Goal: Task Accomplishment & Management: Manage account settings

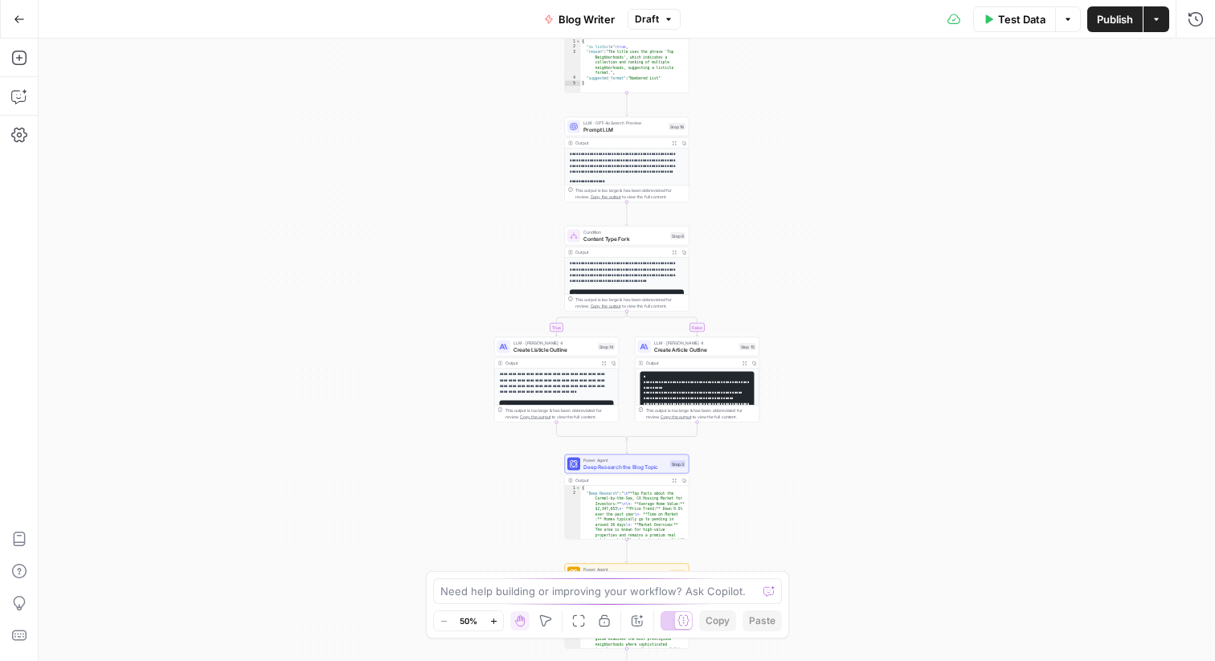
click at [1158, 29] on button "Actions" at bounding box center [1156, 19] width 26 height 26
click at [1187, 31] on button "Run History" at bounding box center [1196, 19] width 26 height 26
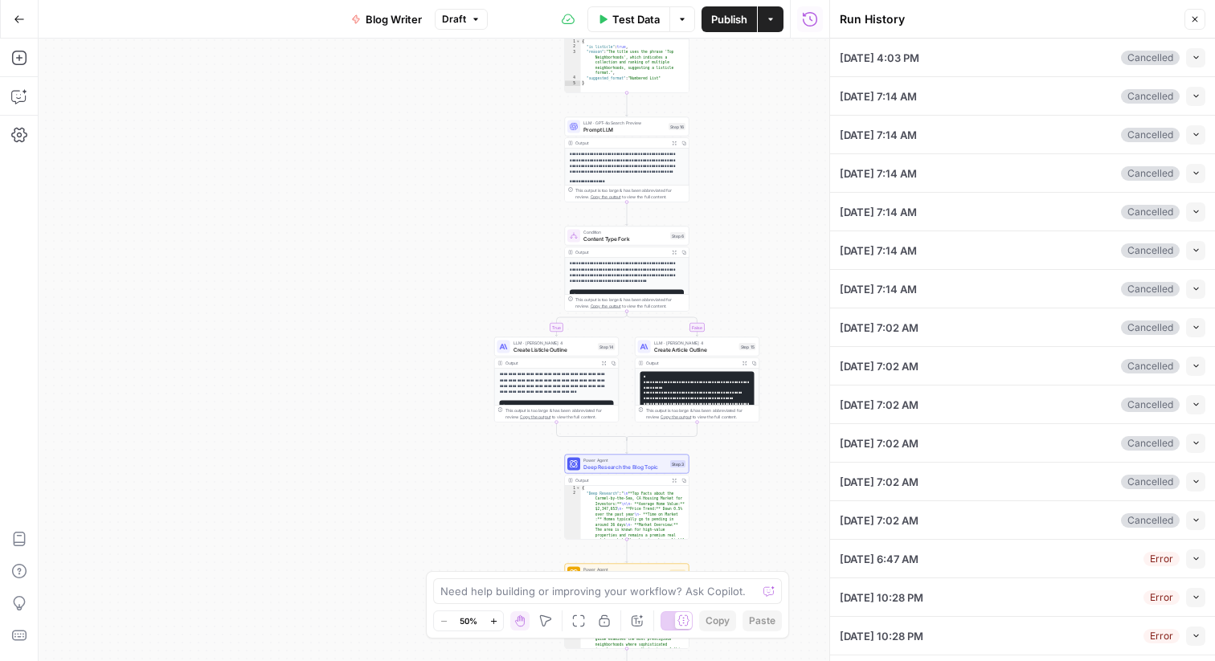
click at [797, 20] on button "Run History" at bounding box center [810, 19] width 26 height 26
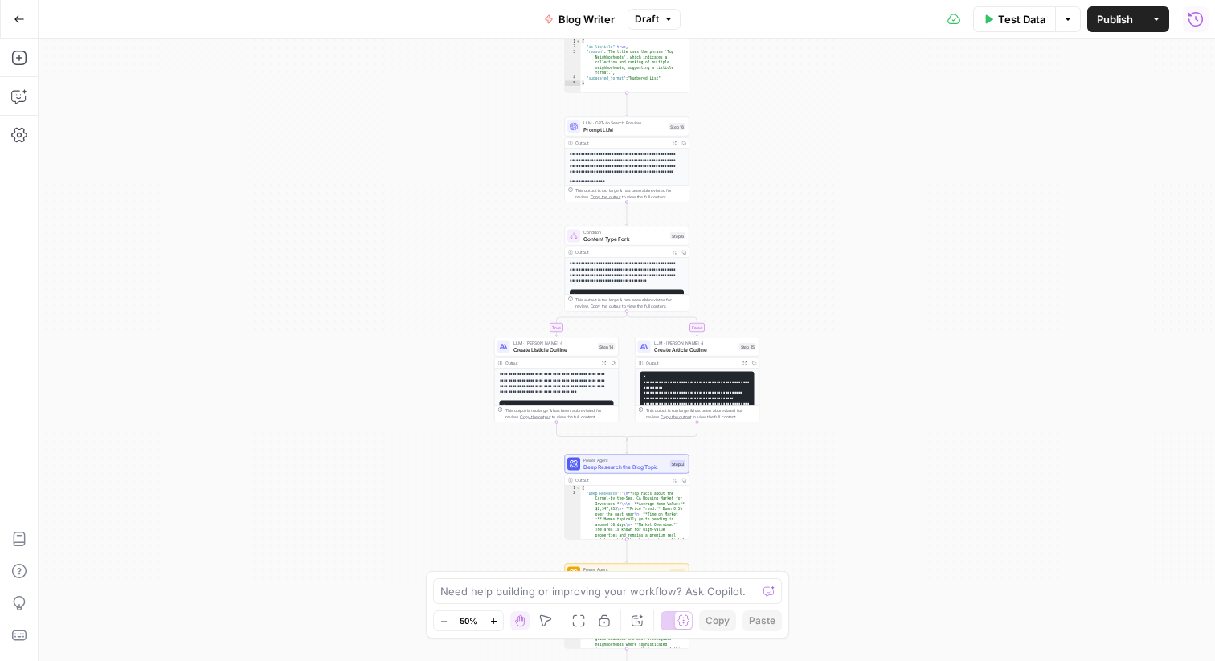
click at [1194, 21] on icon "button" at bounding box center [1195, 19] width 16 height 16
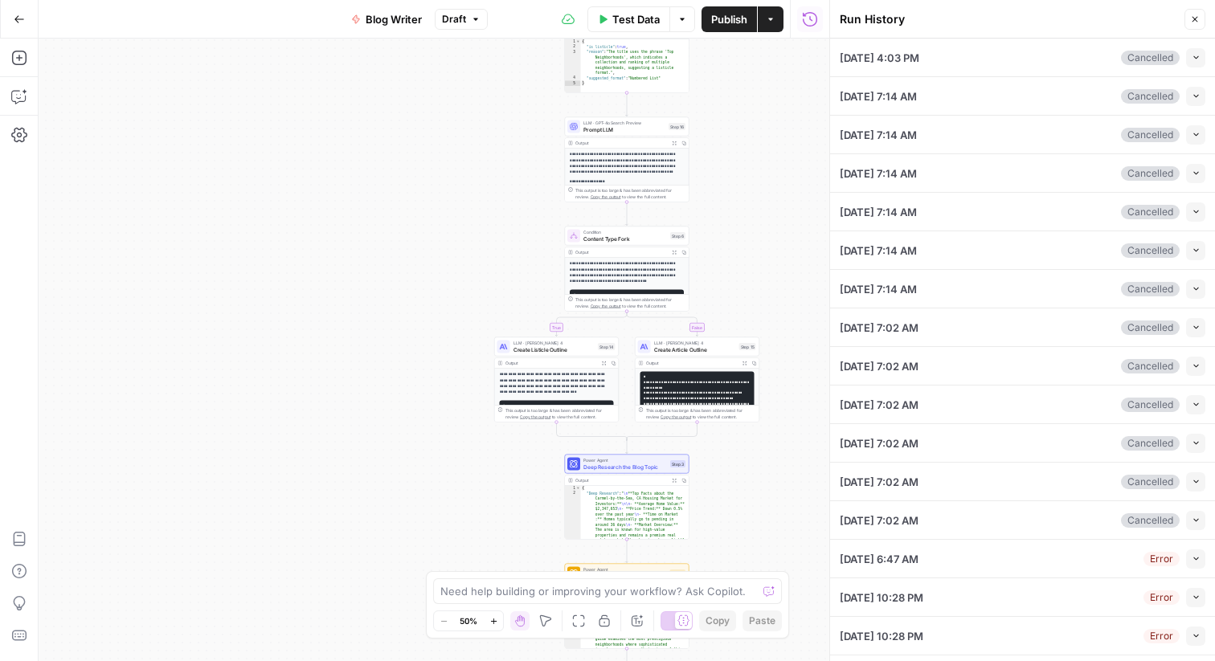
click at [25, 30] on button "Go Back" at bounding box center [19, 19] width 29 height 29
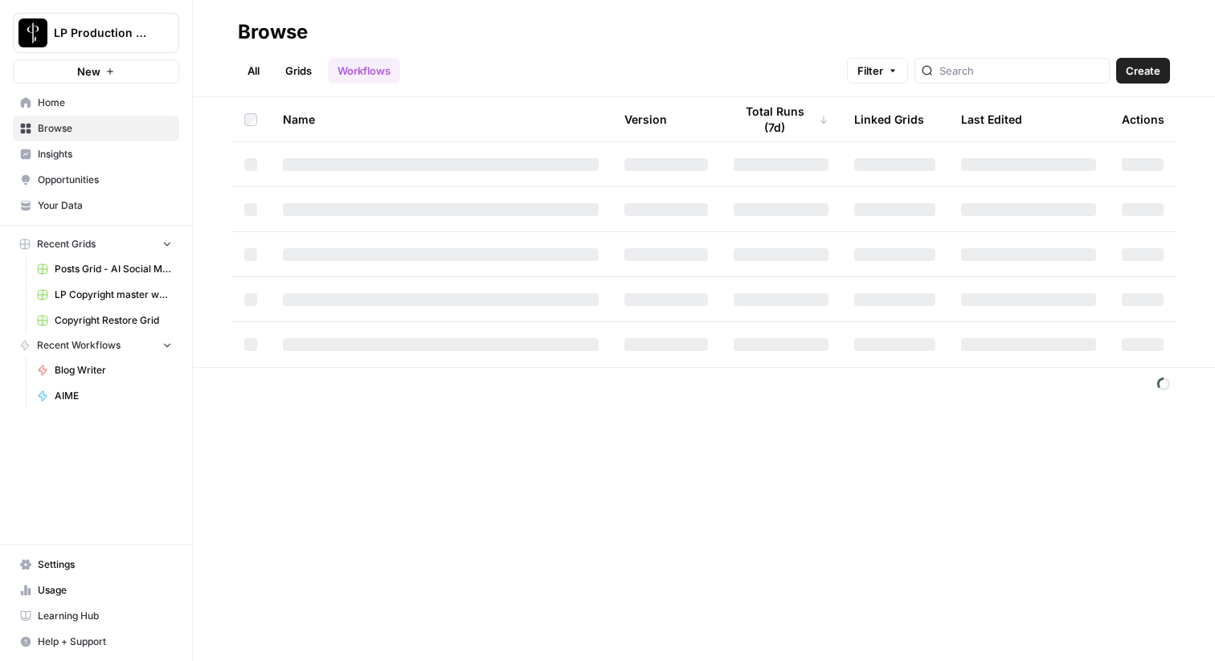
click at [95, 372] on span "Blog Writer" at bounding box center [113, 370] width 117 height 14
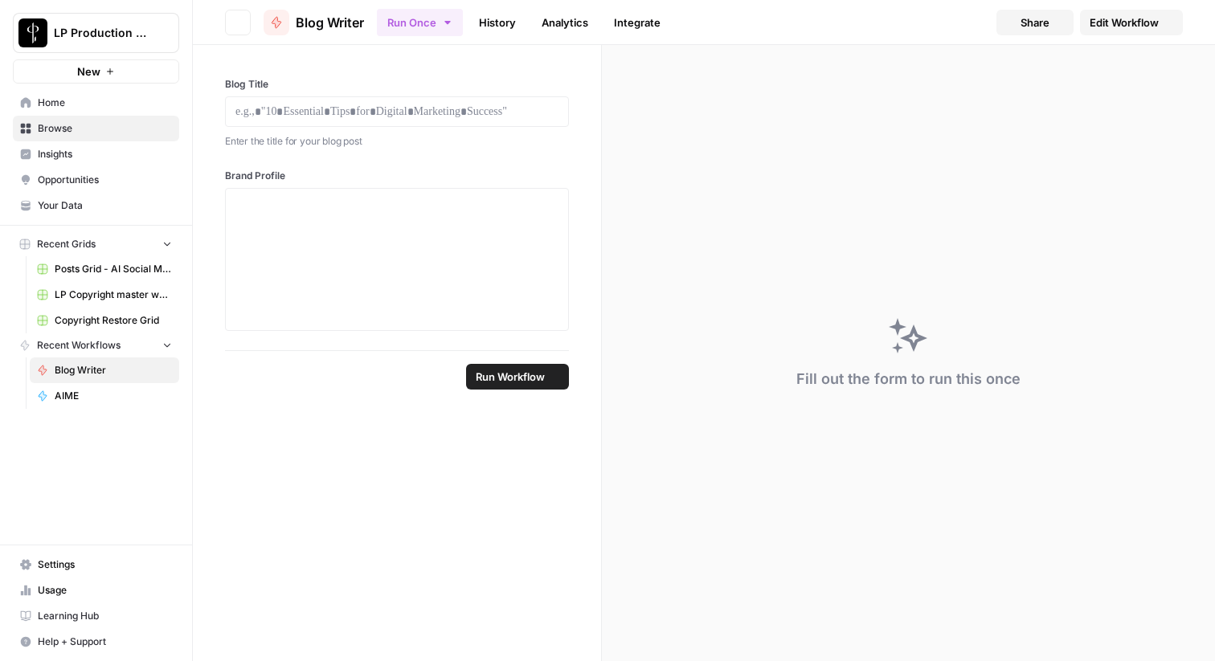
click at [85, 411] on div "Recent Grids Posts Grid - AI Social Media LP Copyright master workflow Grid Cop…" at bounding box center [96, 321] width 192 height 190
click at [97, 402] on span "AIME" at bounding box center [113, 396] width 117 height 14
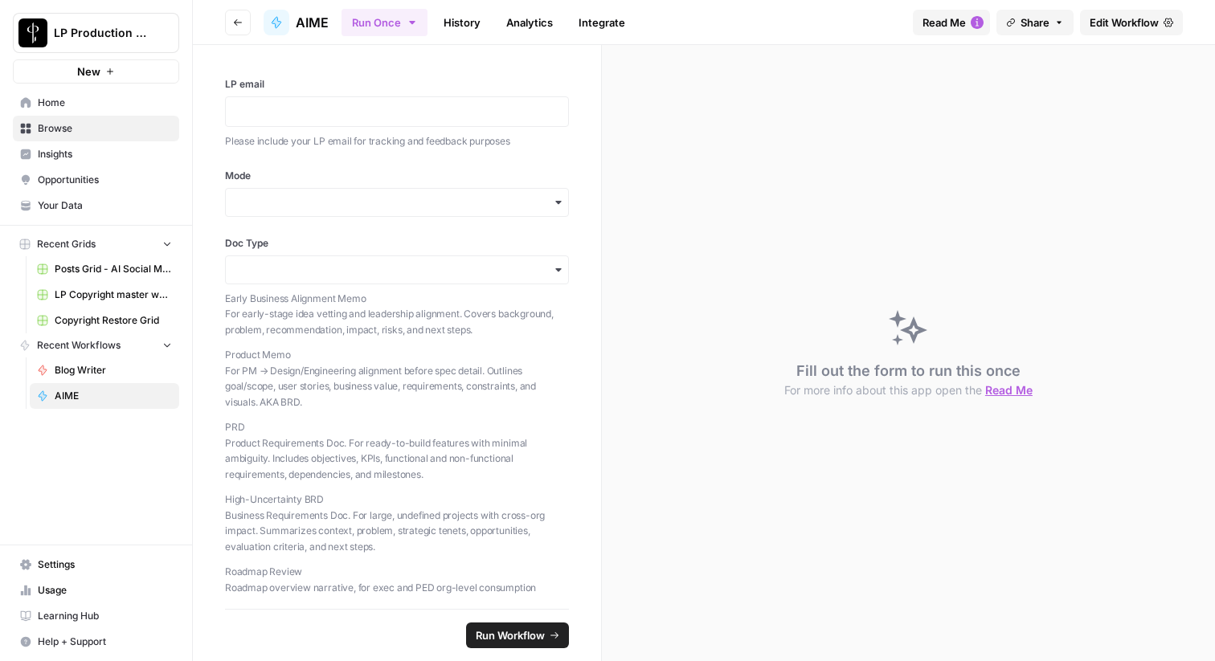
click at [300, 20] on span "AIME" at bounding box center [312, 22] width 33 height 19
click at [230, 24] on button "Go back" at bounding box center [238, 23] width 26 height 26
click at [1159, 20] on link "Edit Workflow" at bounding box center [1131, 23] width 103 height 26
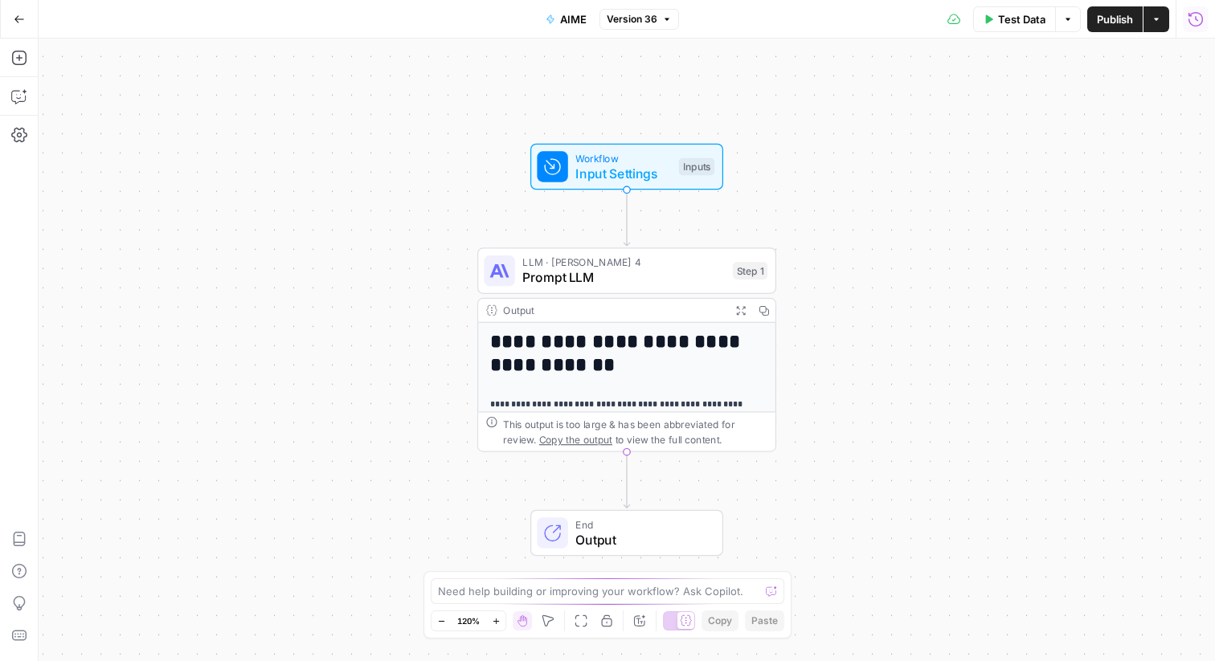
click at [1203, 25] on icon "button" at bounding box center [1195, 19] width 16 height 16
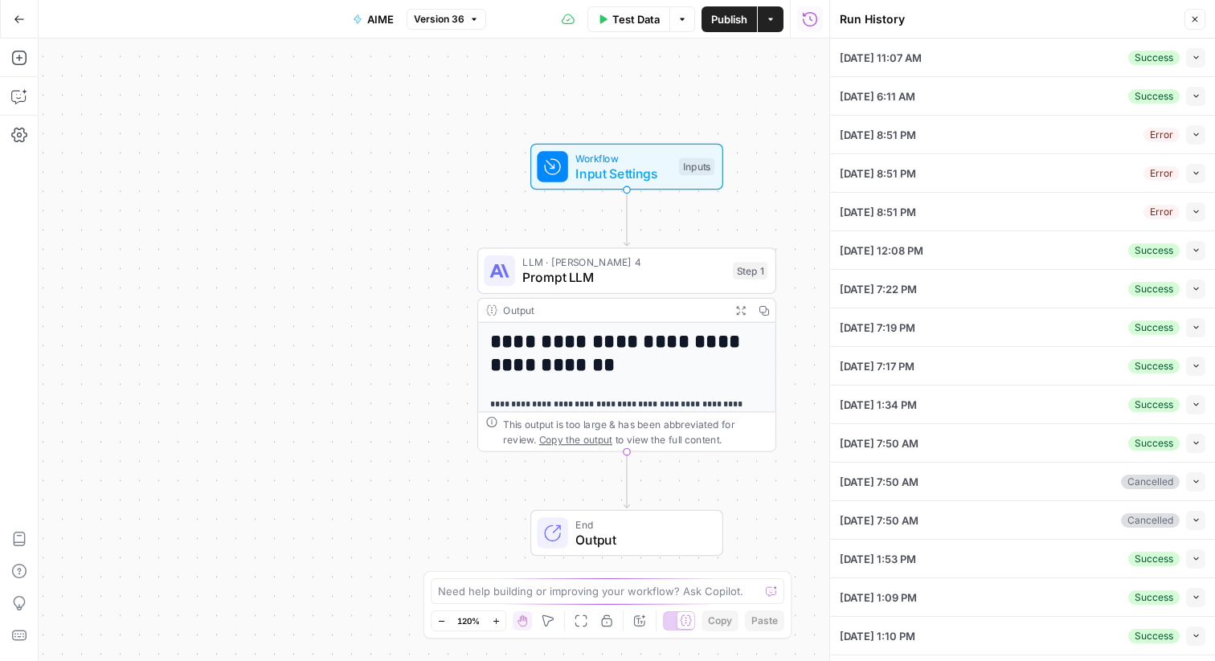
scroll to position [149, 0]
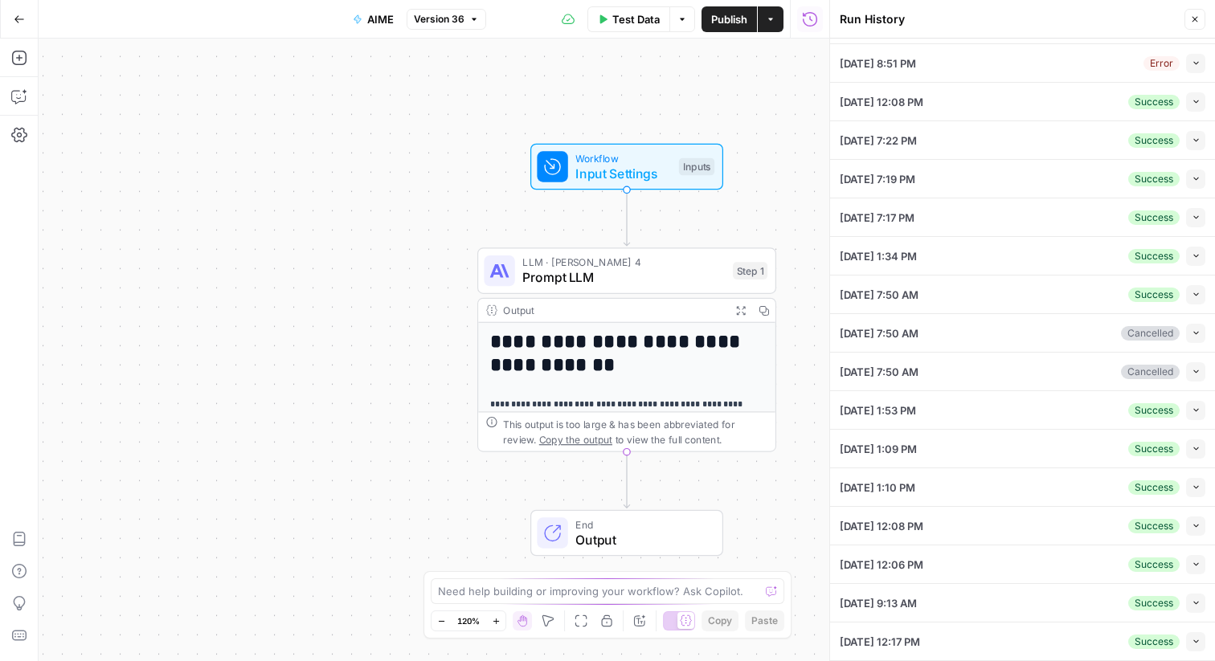
click at [1203, 647] on button "Collapse" at bounding box center [1195, 641] width 19 height 19
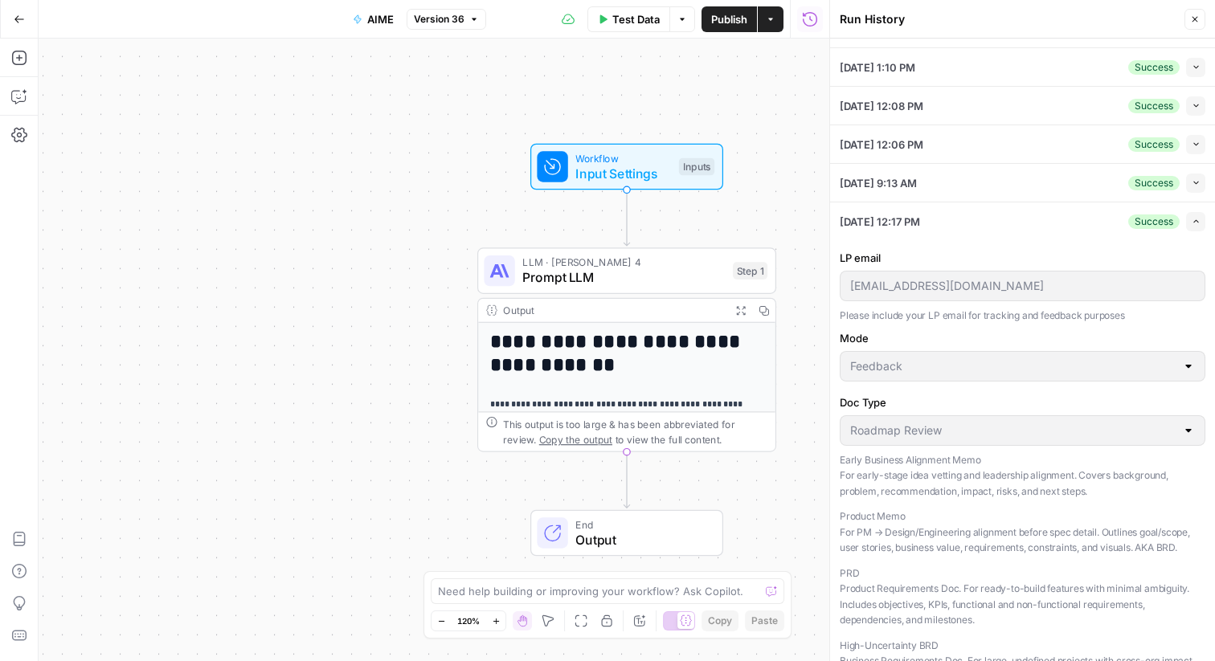
scroll to position [554, 0]
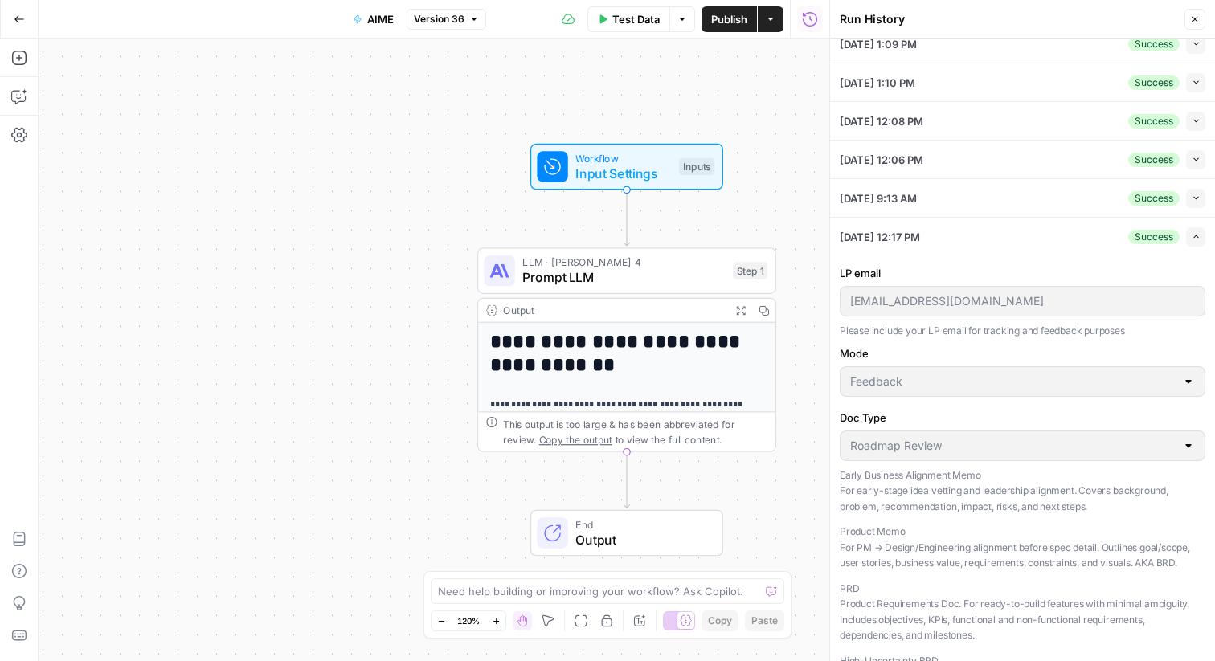
click at [1197, 202] on button "Collapse" at bounding box center [1195, 198] width 19 height 19
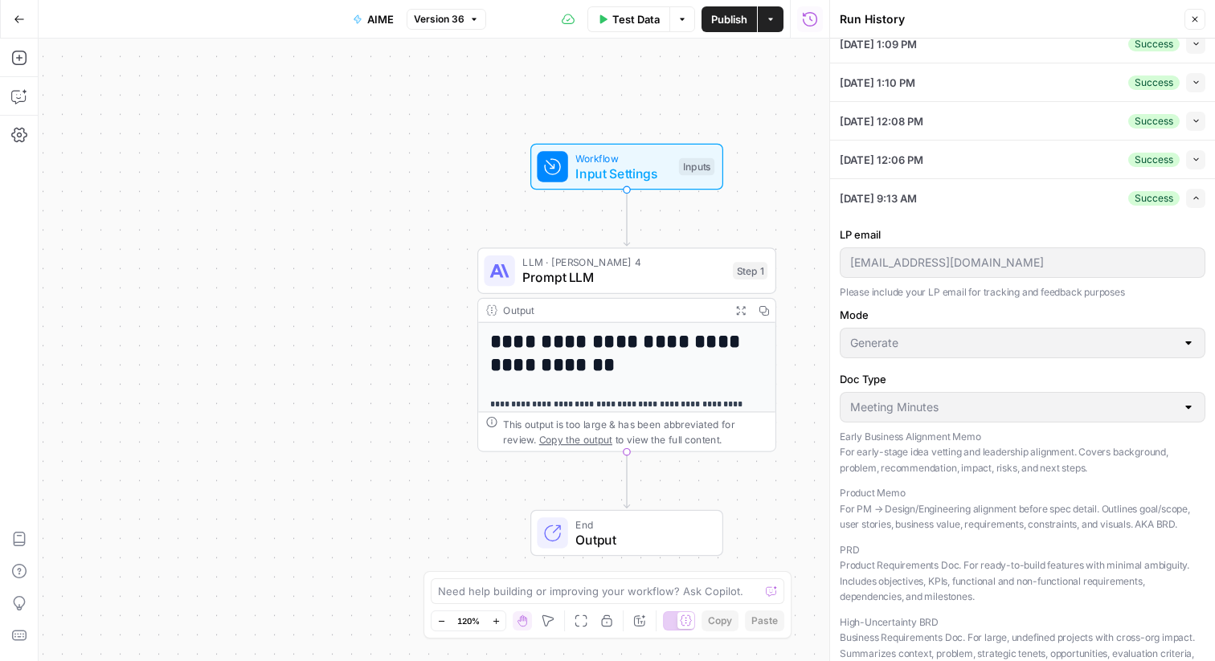
click at [1198, 164] on button "Collapse" at bounding box center [1195, 159] width 19 height 19
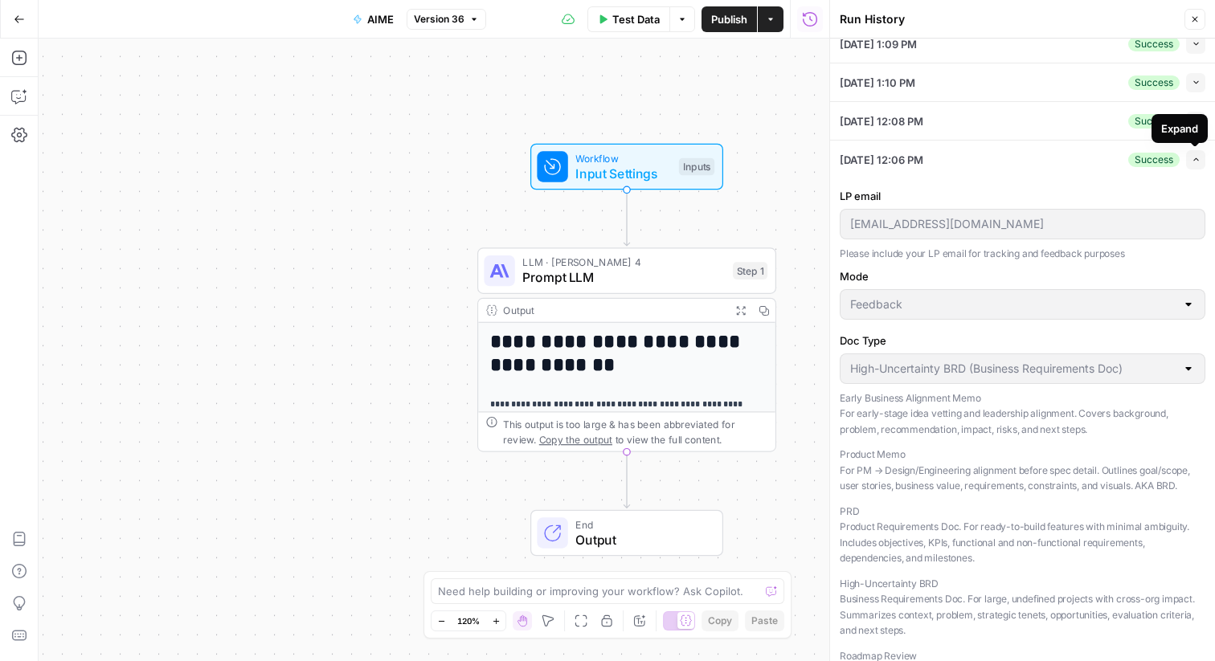
click at [1192, 123] on div "Expand" at bounding box center [1179, 129] width 37 height 16
click at [1192, 121] on icon "button" at bounding box center [1195, 120] width 9 height 9
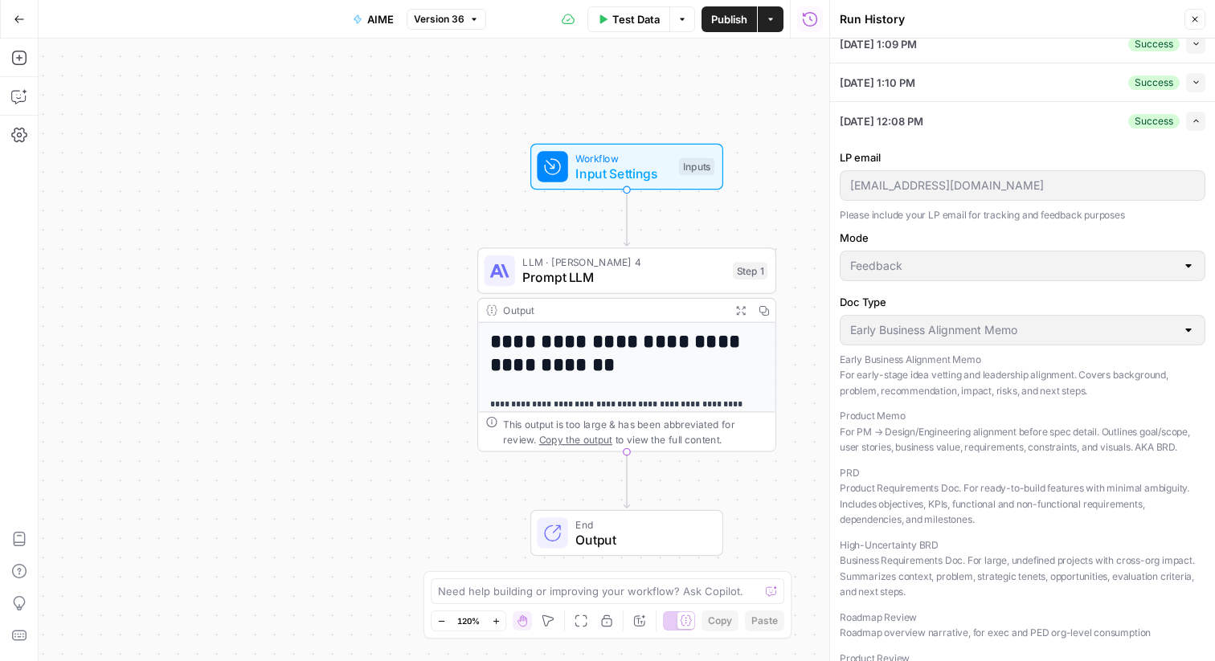
click at [1199, 85] on icon "button" at bounding box center [1195, 82] width 9 height 9
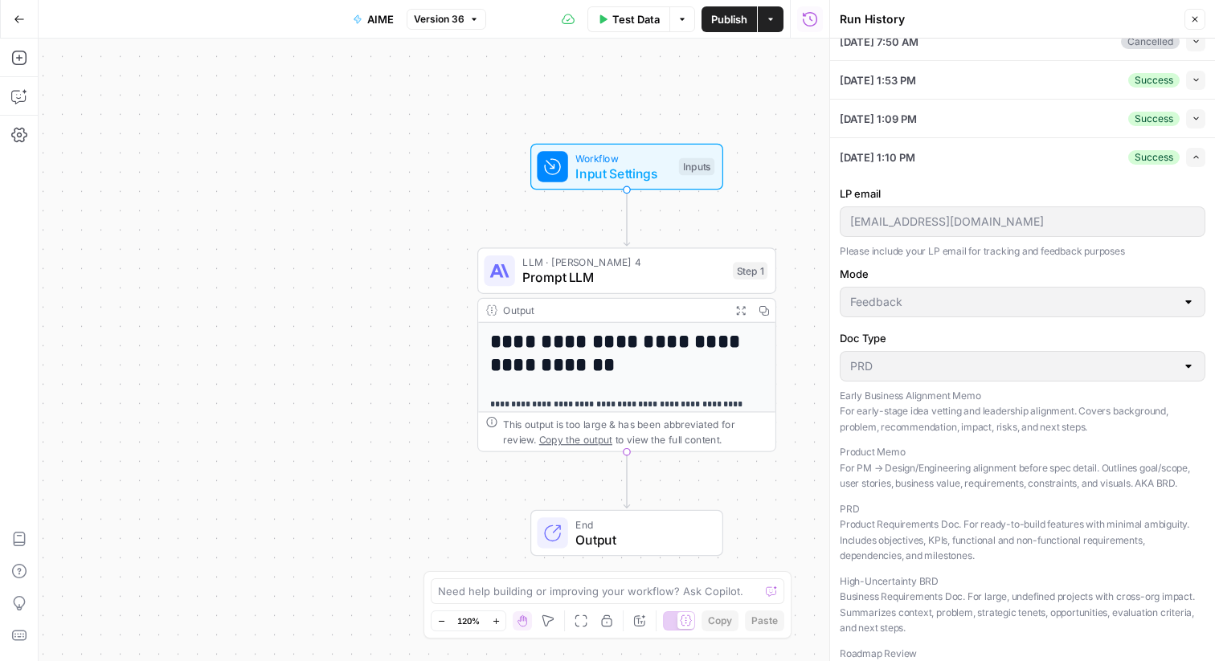
scroll to position [460, 0]
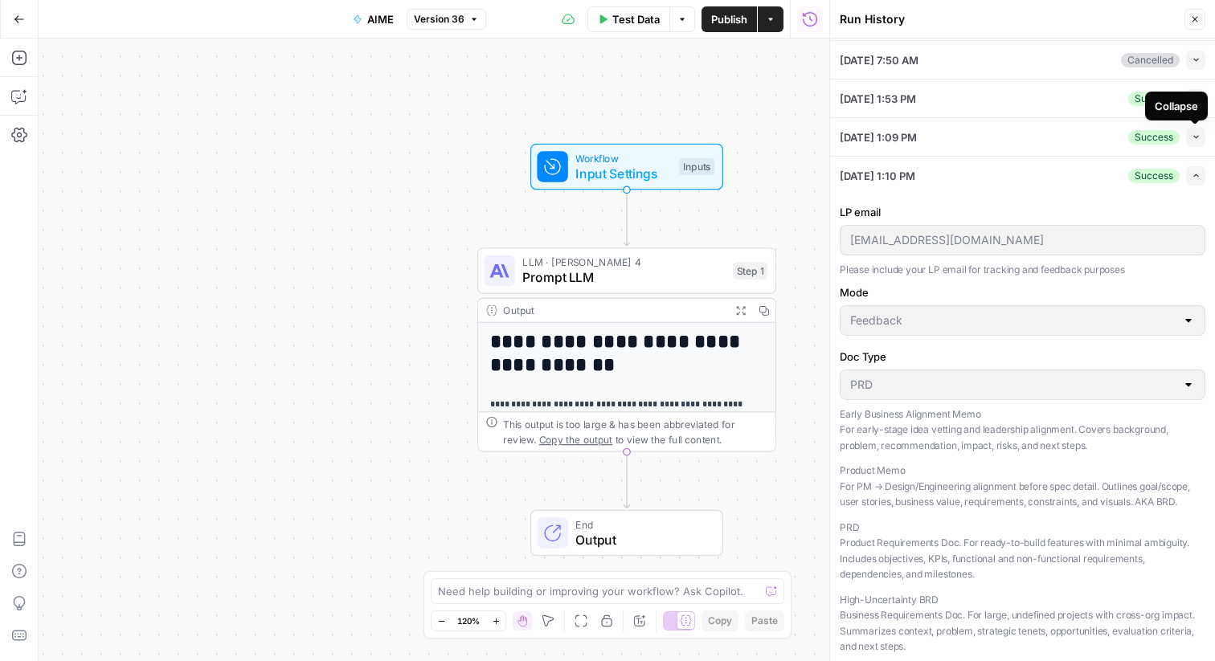
click at [1196, 137] on icon "button" at bounding box center [1195, 137] width 9 height 9
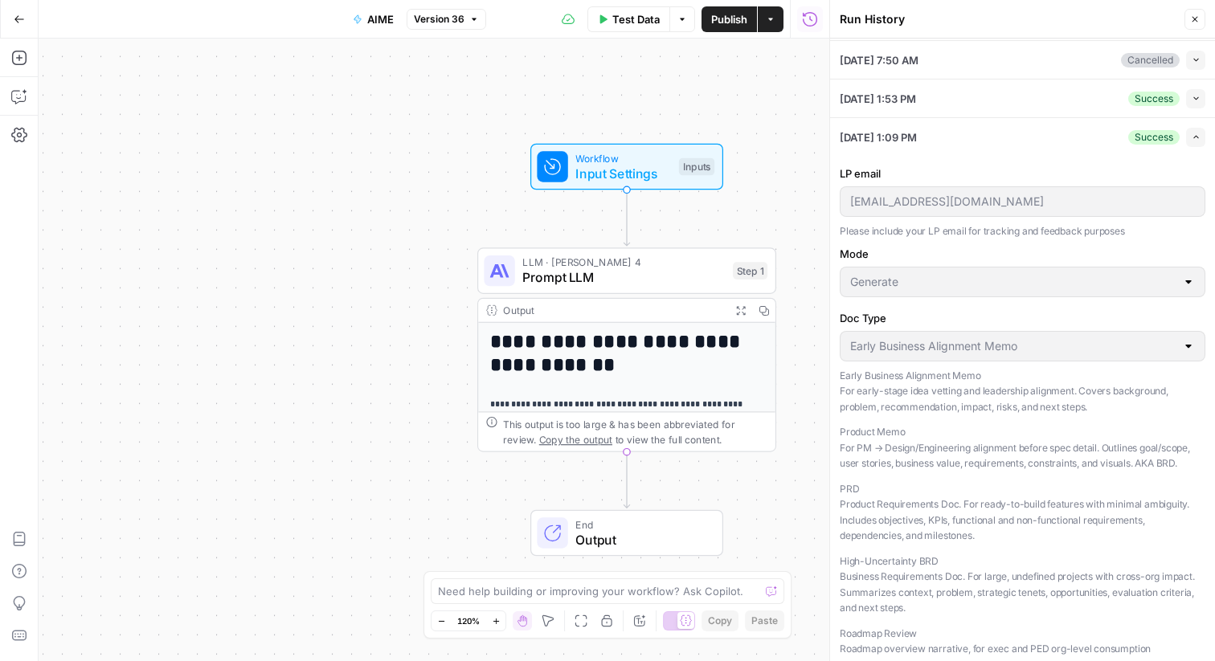
click at [1194, 55] on icon "button" at bounding box center [1195, 59] width 9 height 9
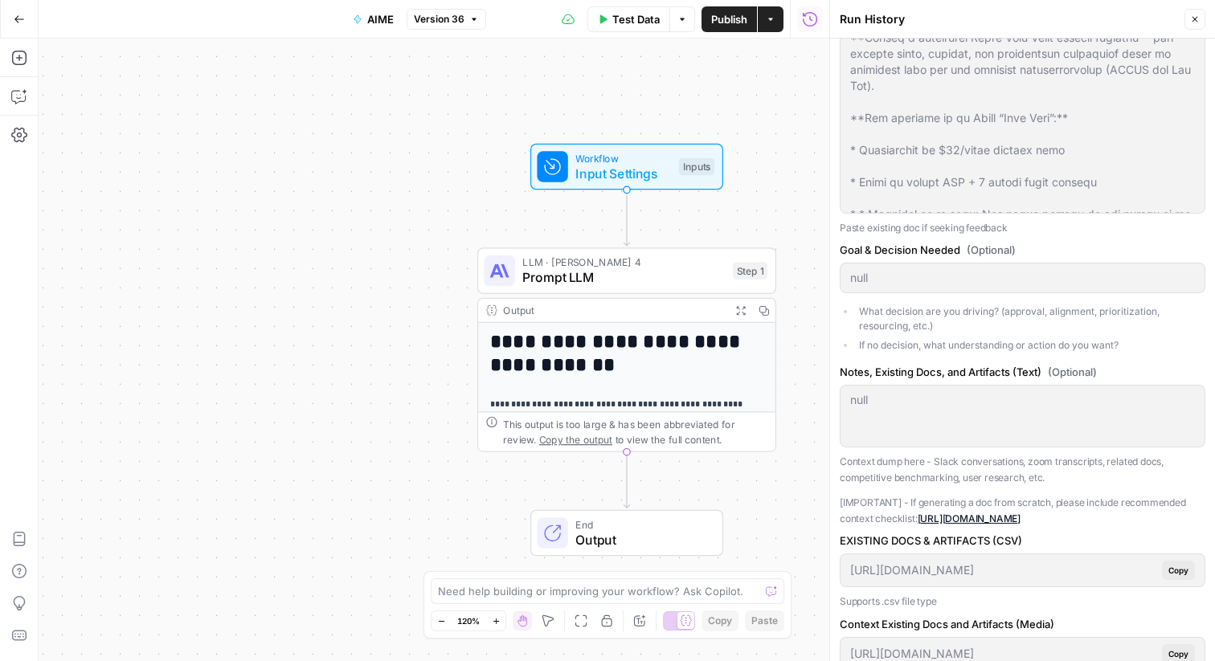
scroll to position [2014, 0]
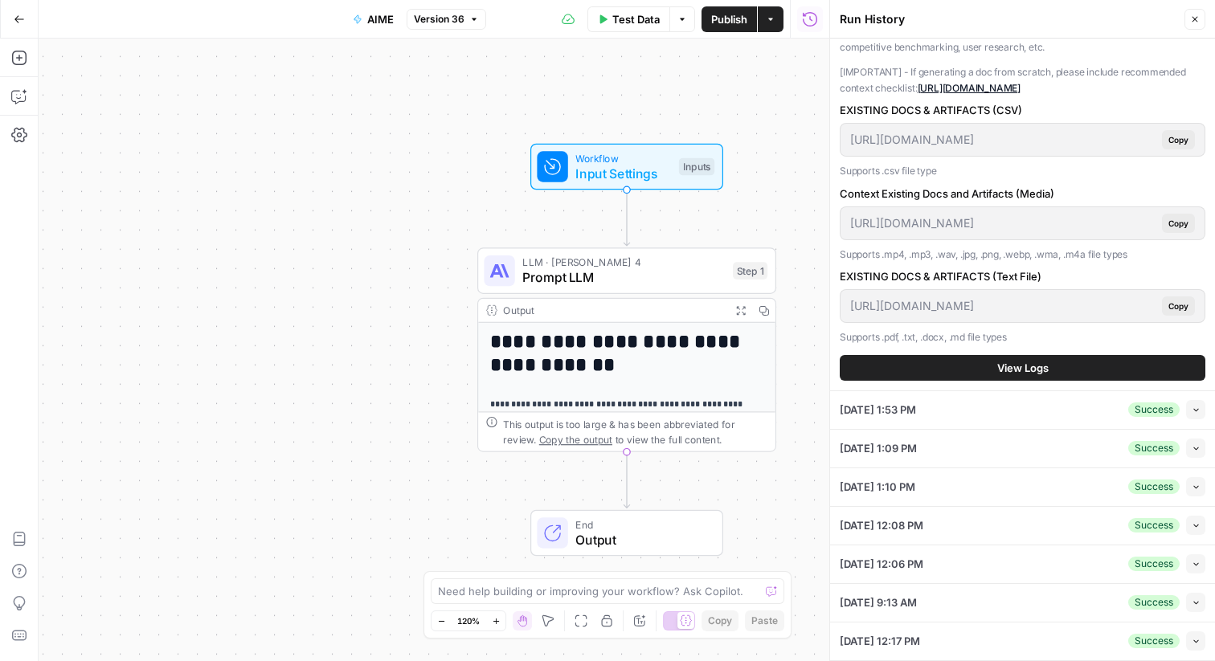
click at [810, 21] on icon "button" at bounding box center [810, 19] width 16 height 16
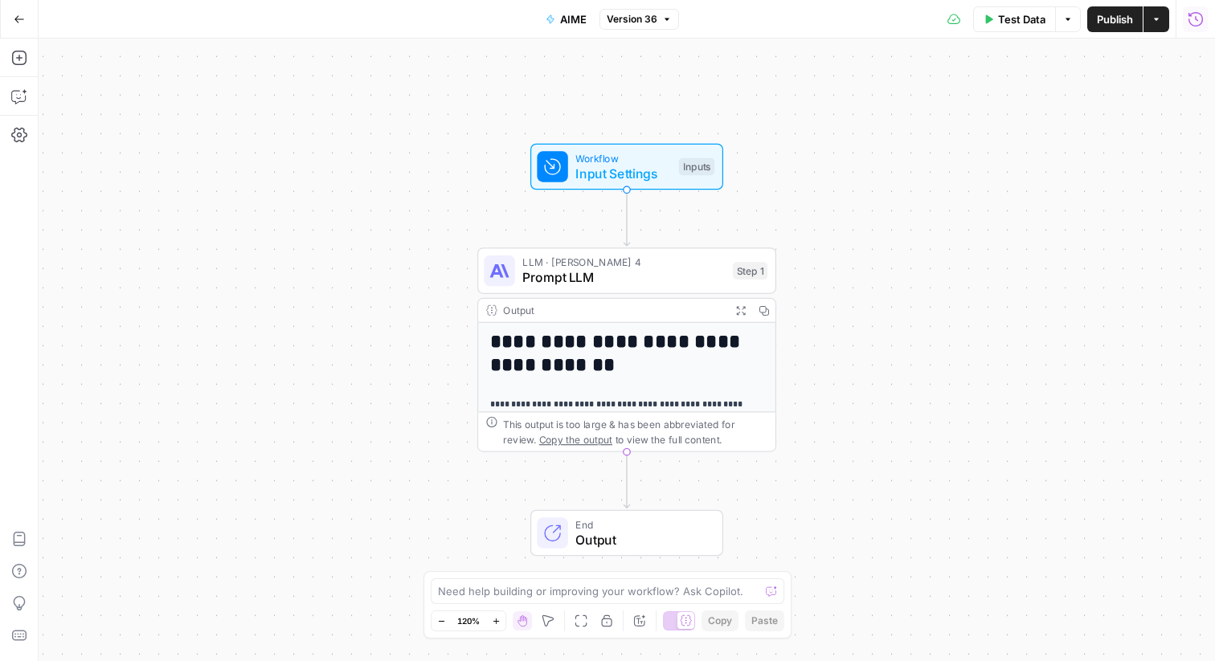
click at [1202, 23] on icon "button" at bounding box center [1195, 19] width 16 height 16
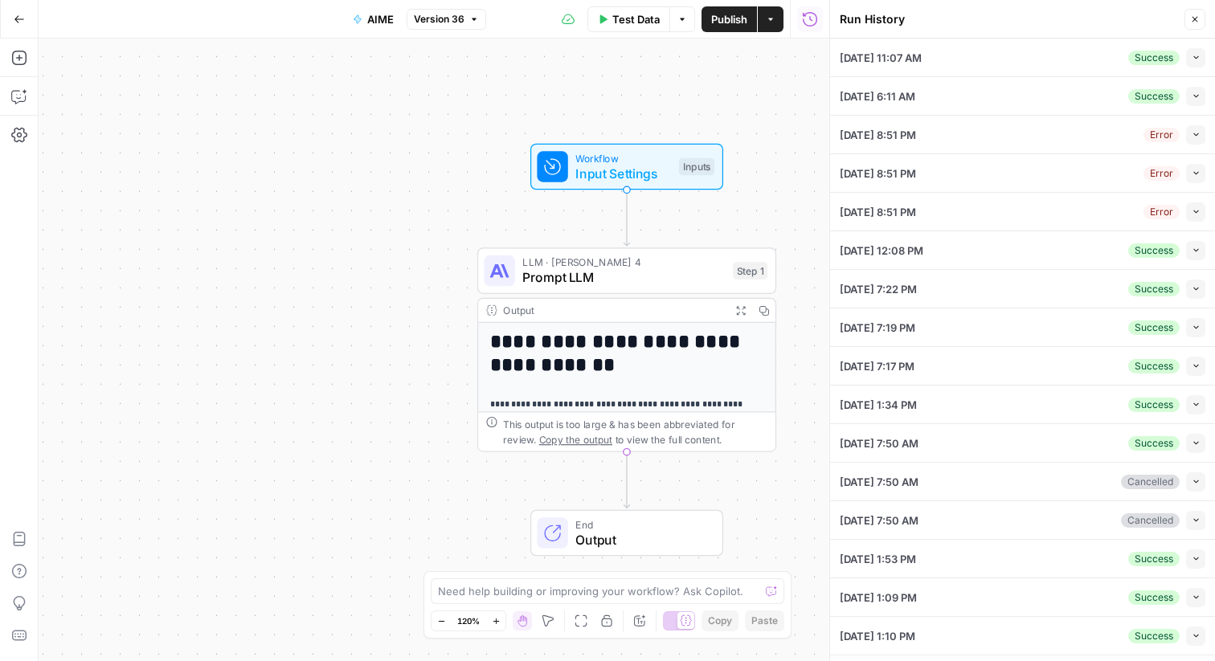
scroll to position [149, 0]
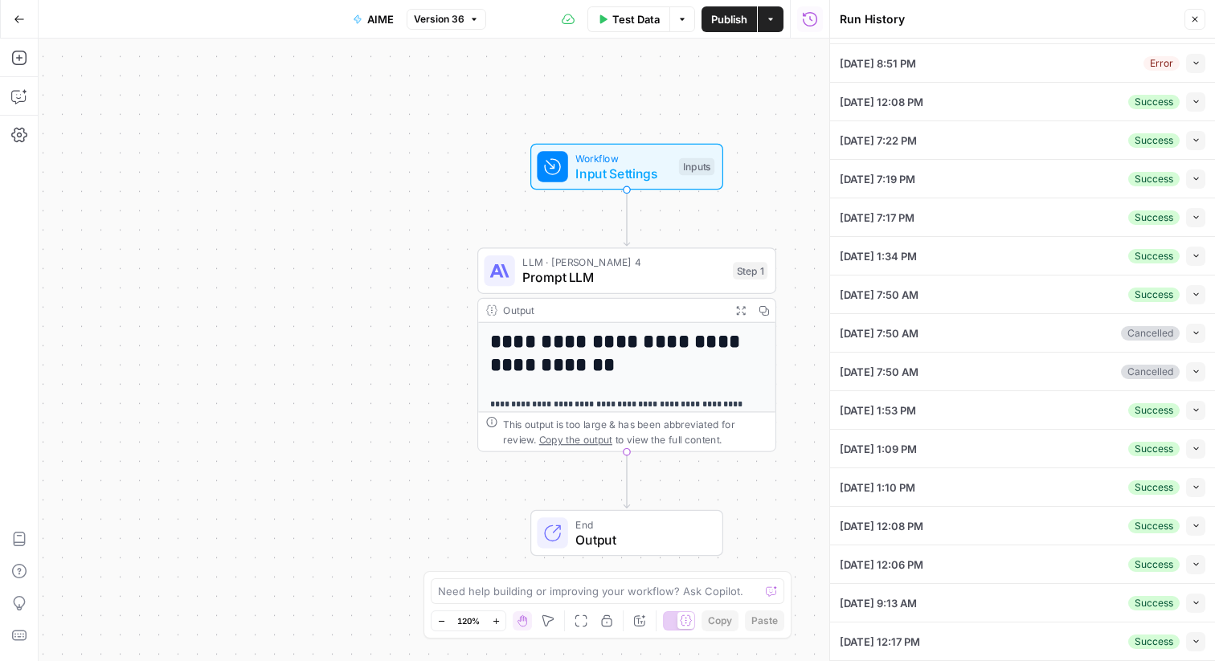
click at [1195, 641] on icon "button" at bounding box center [1195, 641] width 9 height 9
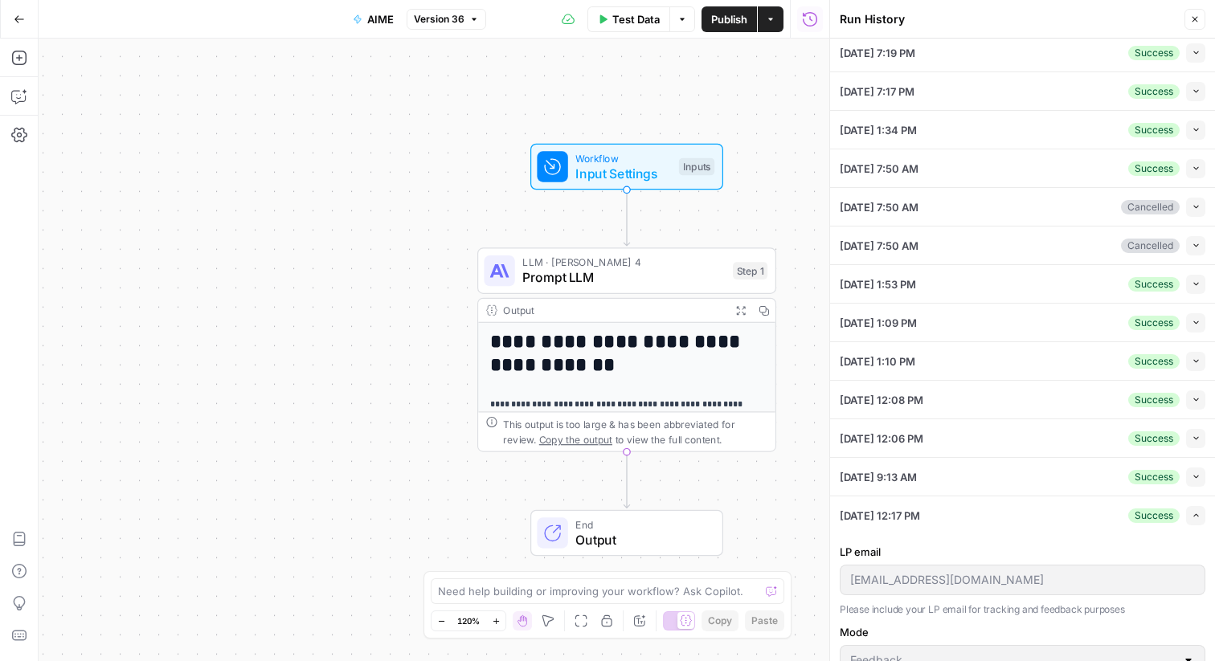
scroll to position [238, 0]
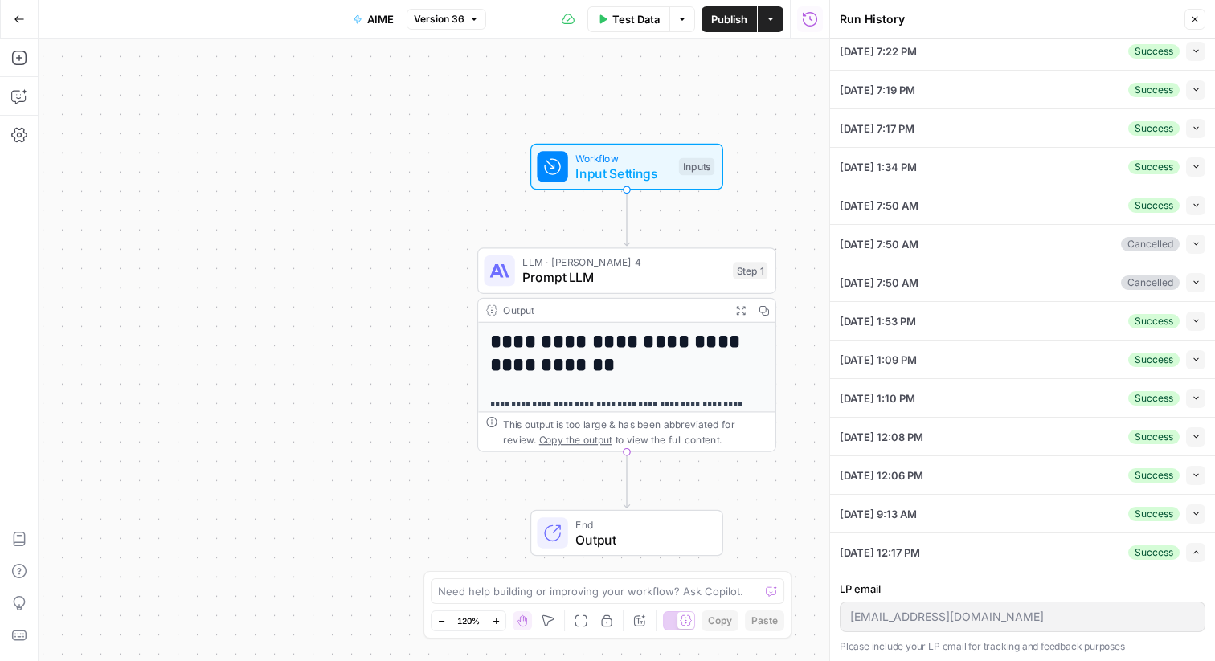
click at [1195, 511] on icon "button" at bounding box center [1195, 513] width 9 height 9
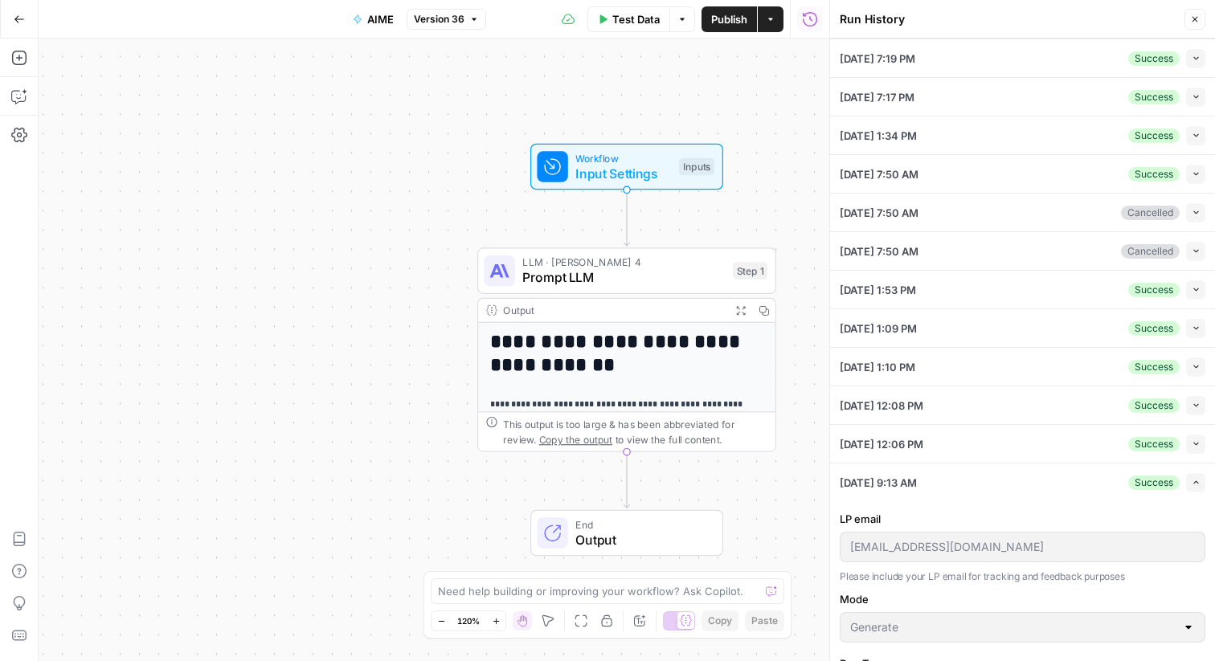
scroll to position [273, 0]
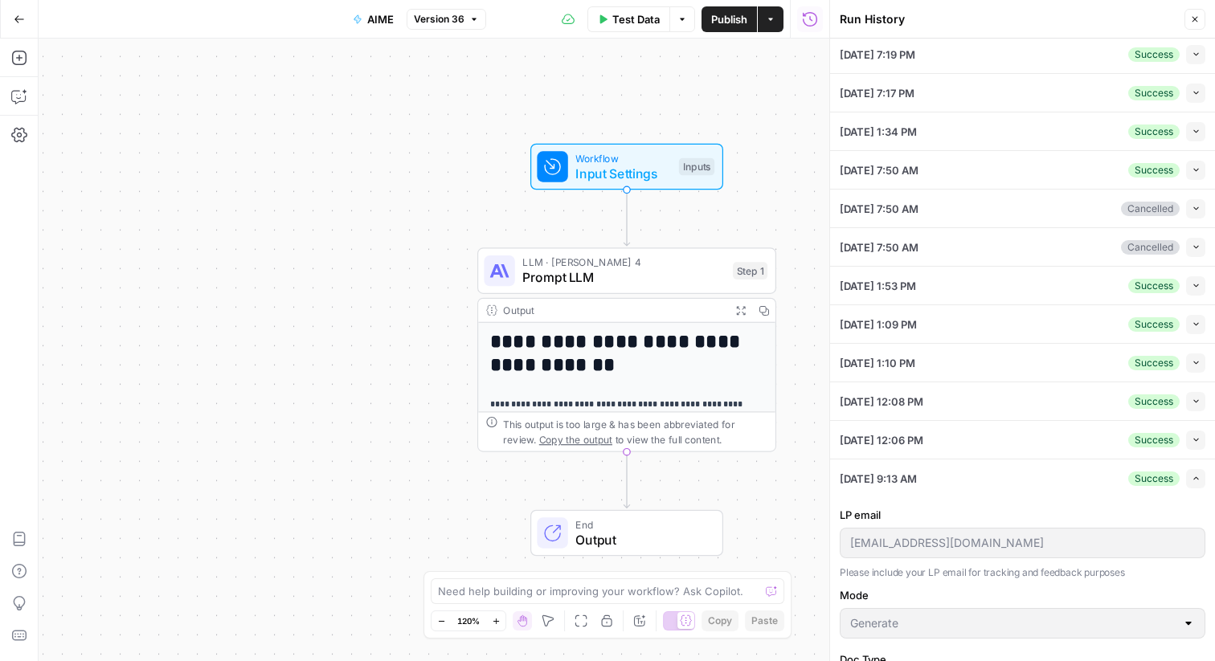
click at [1194, 438] on icon "button" at bounding box center [1195, 439] width 9 height 9
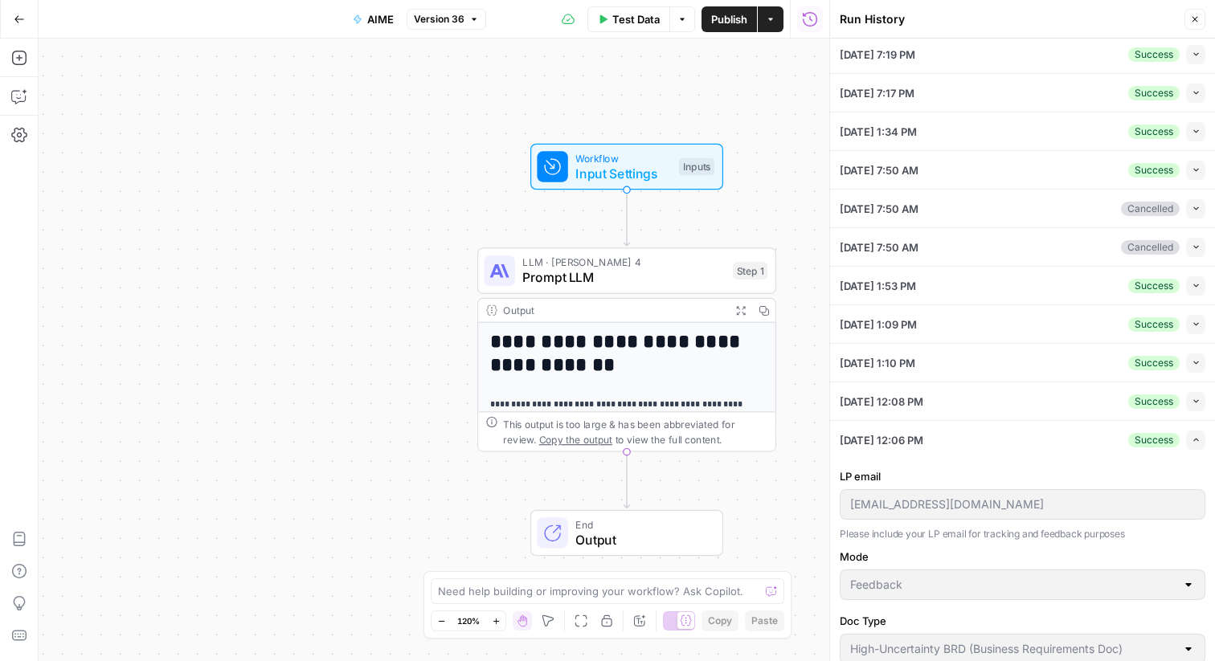
click at [1196, 411] on div "[DATE] 12:08 PM Success Collapse" at bounding box center [1023, 401] width 366 height 38
click at [1196, 397] on icon "button" at bounding box center [1195, 401] width 9 height 9
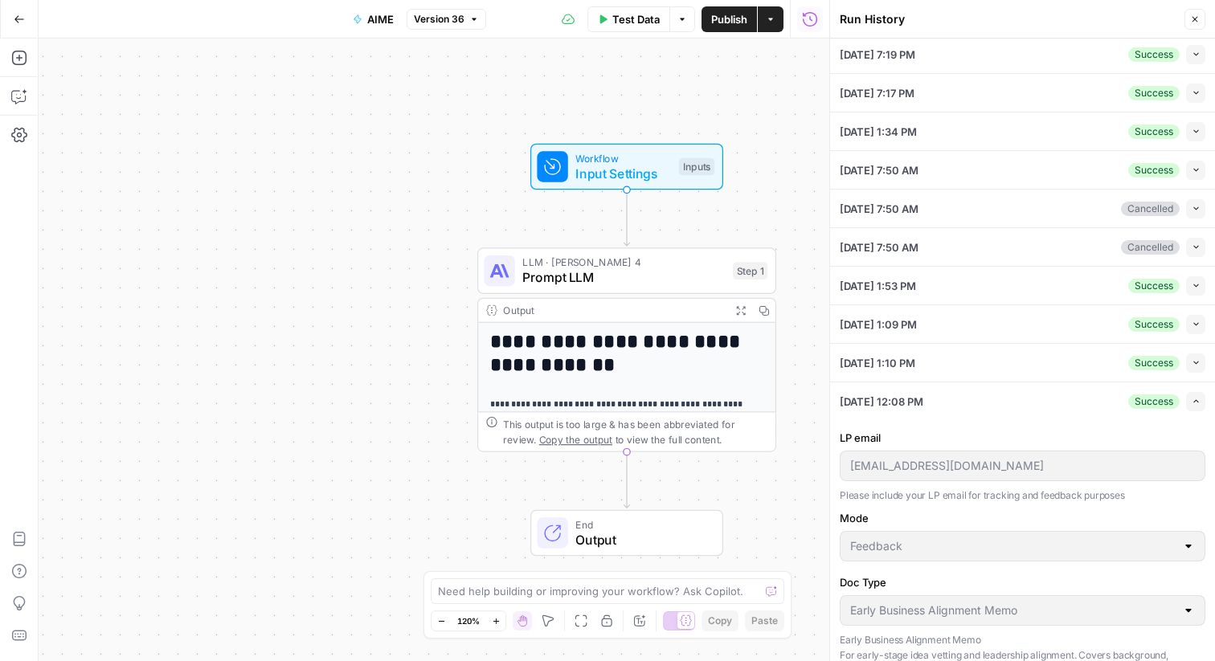
click at [1193, 367] on button "Collapse" at bounding box center [1195, 362] width 19 height 19
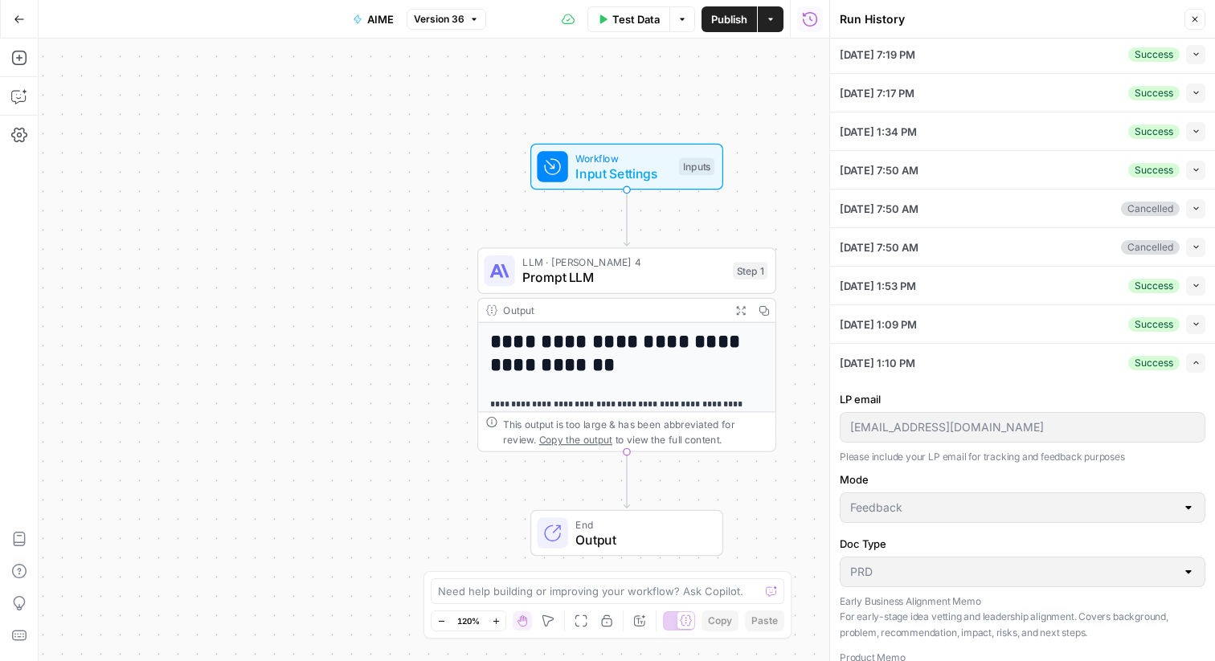
click at [1198, 317] on button "Collapse" at bounding box center [1195, 324] width 19 height 19
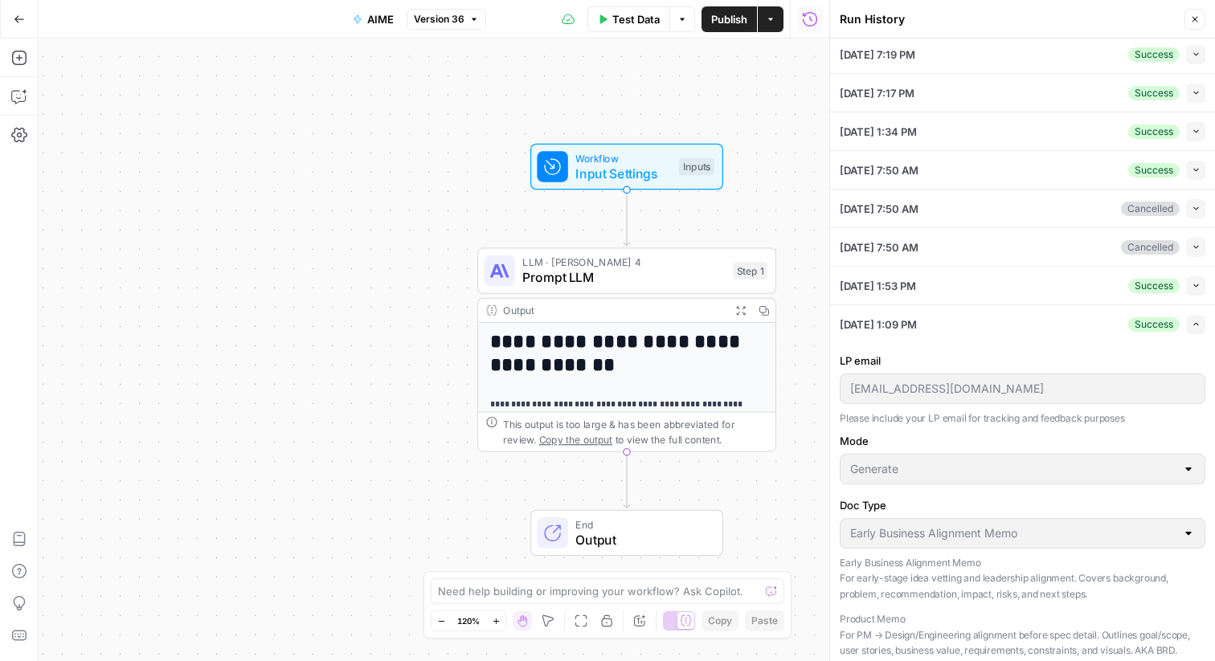
click at [1195, 280] on button "Collapse" at bounding box center [1195, 285] width 19 height 19
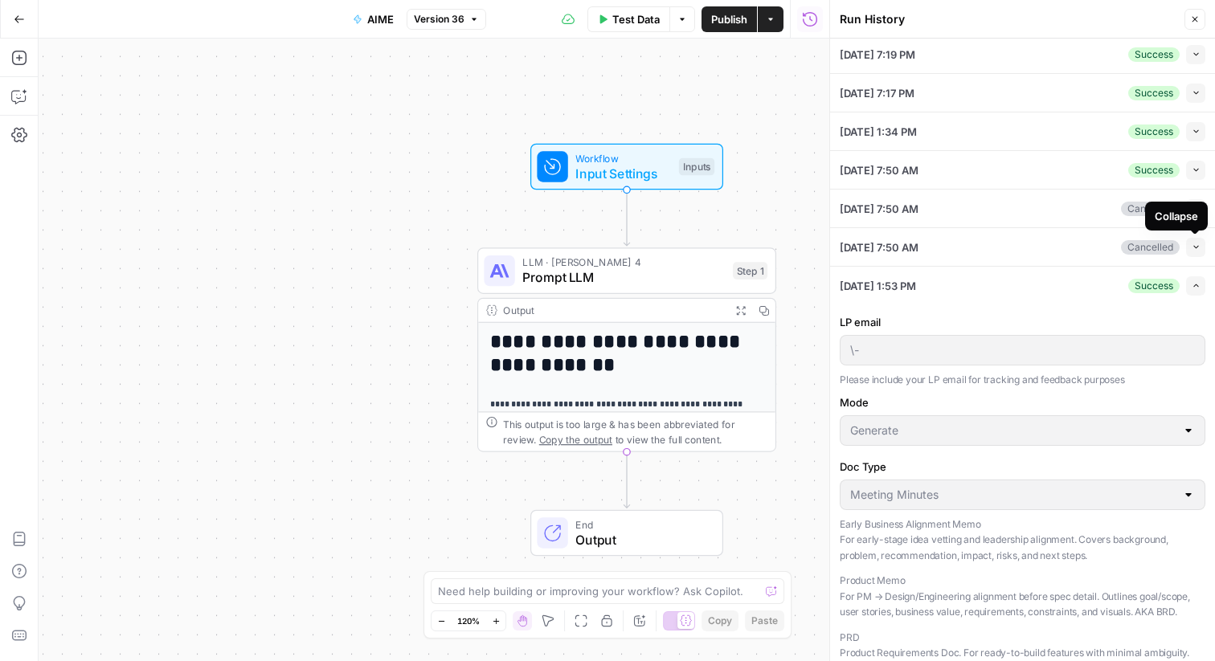
click at [1195, 247] on icon "button" at bounding box center [1195, 247] width 5 height 3
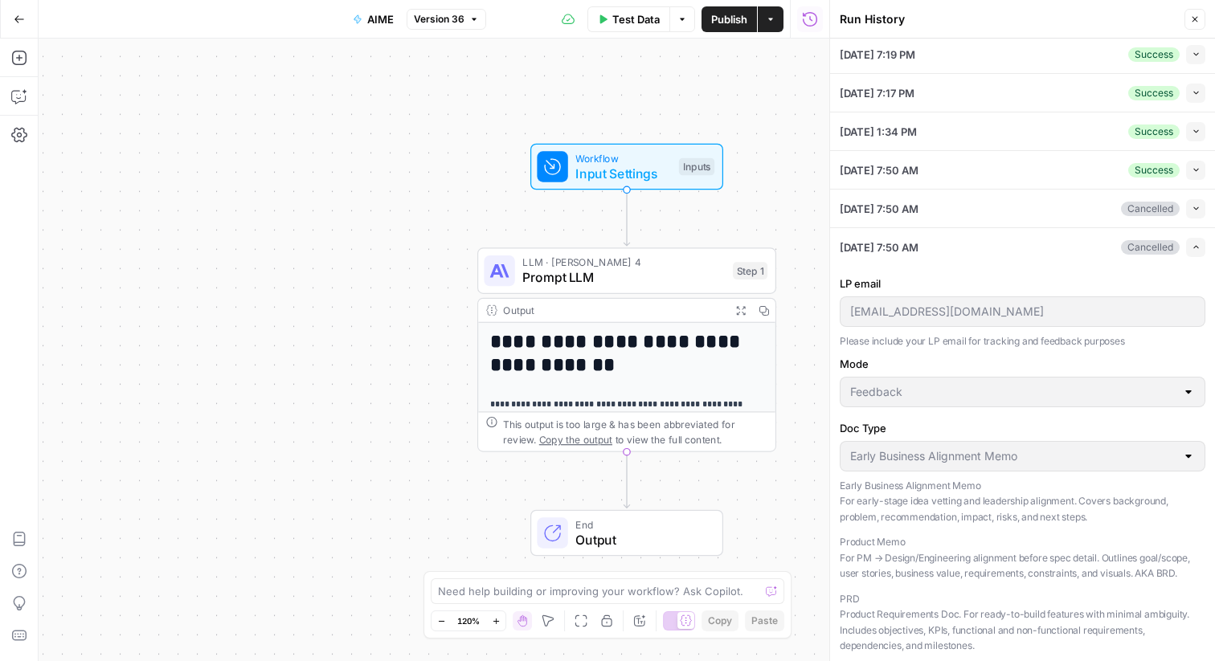
click at [1195, 205] on icon "button" at bounding box center [1195, 208] width 9 height 9
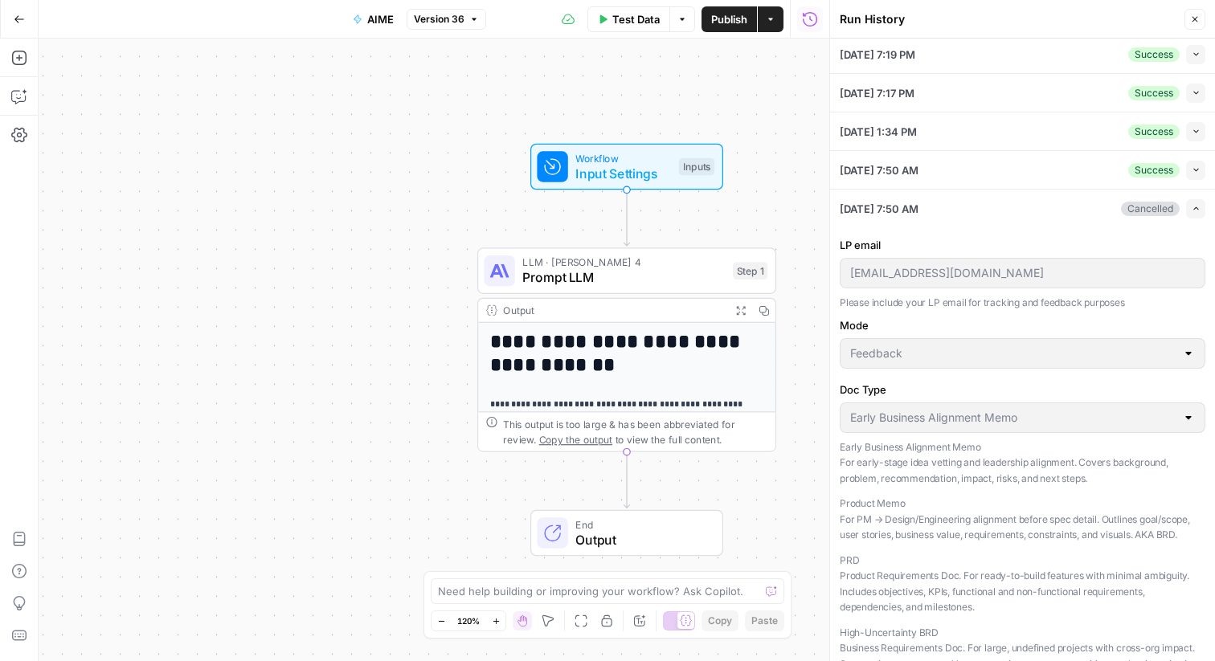
click at [1191, 165] on icon "button" at bounding box center [1195, 169] width 9 height 9
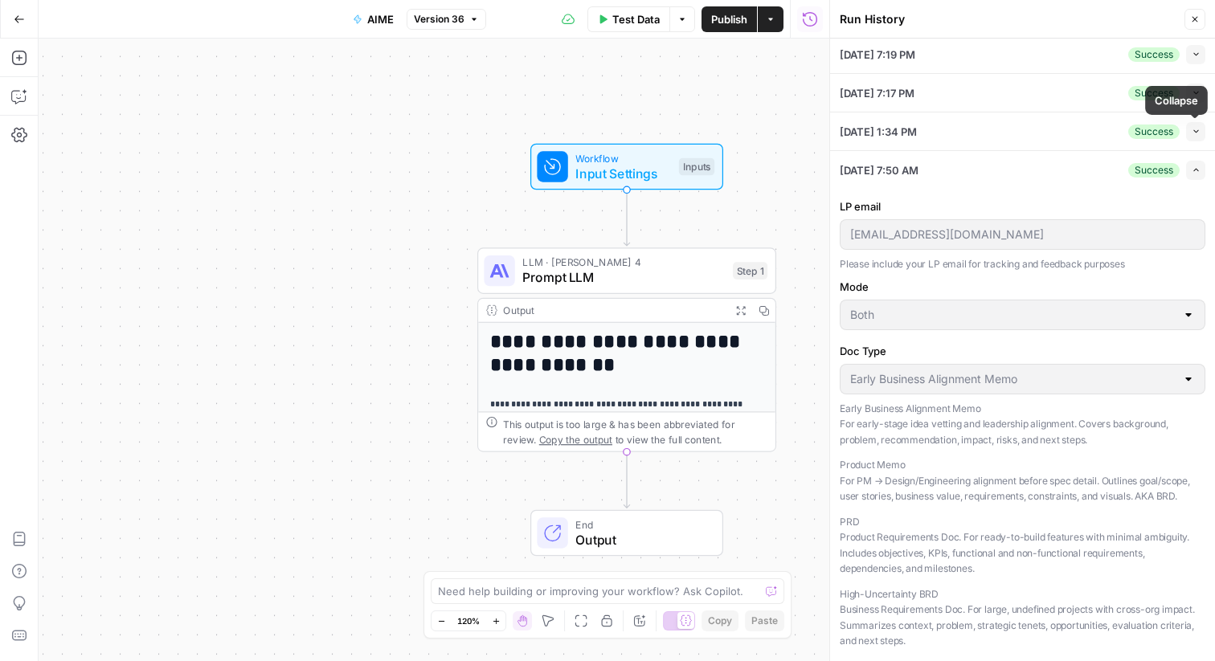
click at [1181, 125] on div "Success Collapse" at bounding box center [1166, 131] width 77 height 19
click at [1191, 125] on button "Collapse" at bounding box center [1195, 131] width 19 height 19
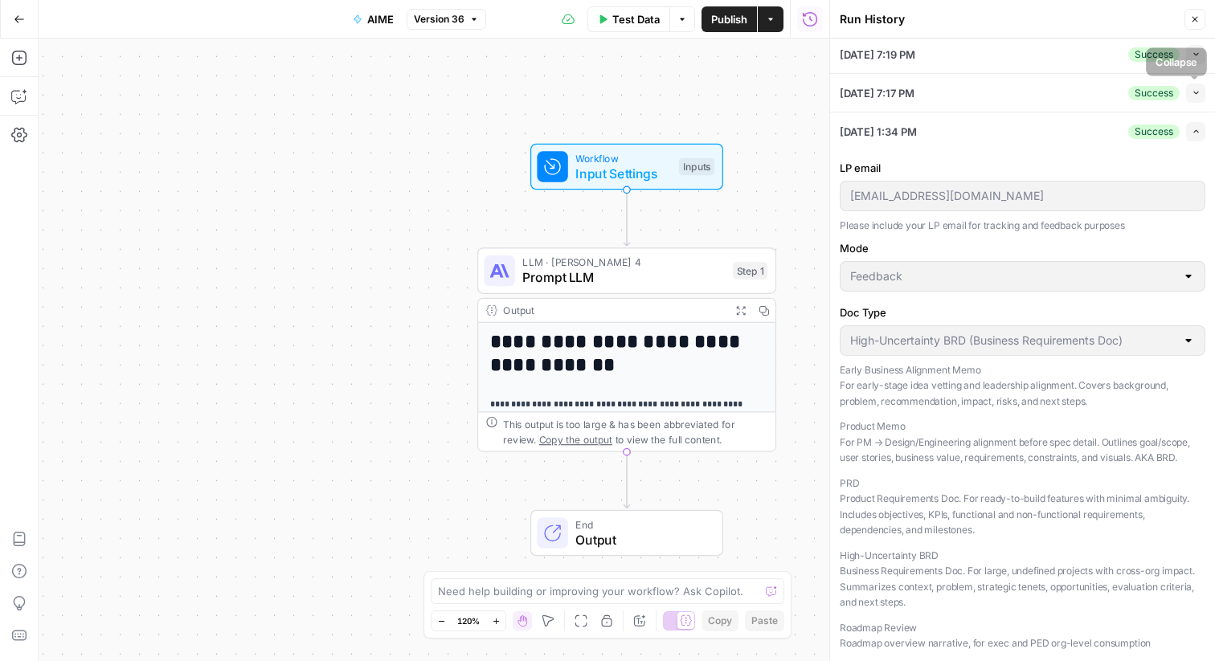
click at [1194, 92] on icon "button" at bounding box center [1195, 92] width 9 height 9
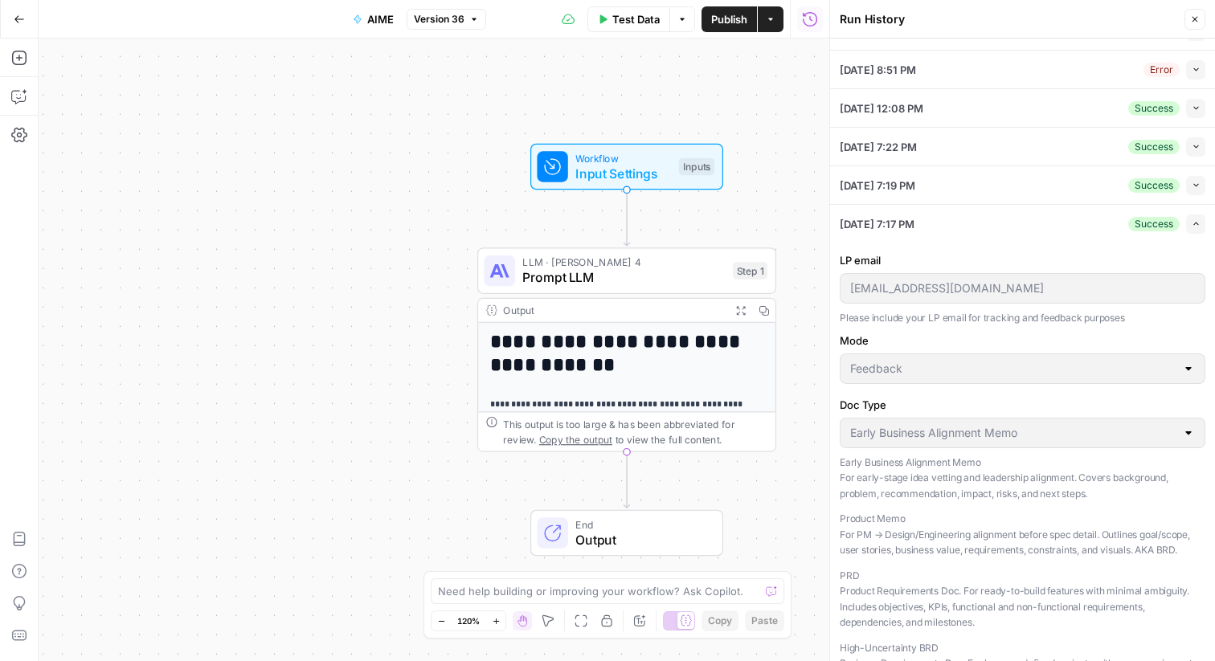
scroll to position [135, 0]
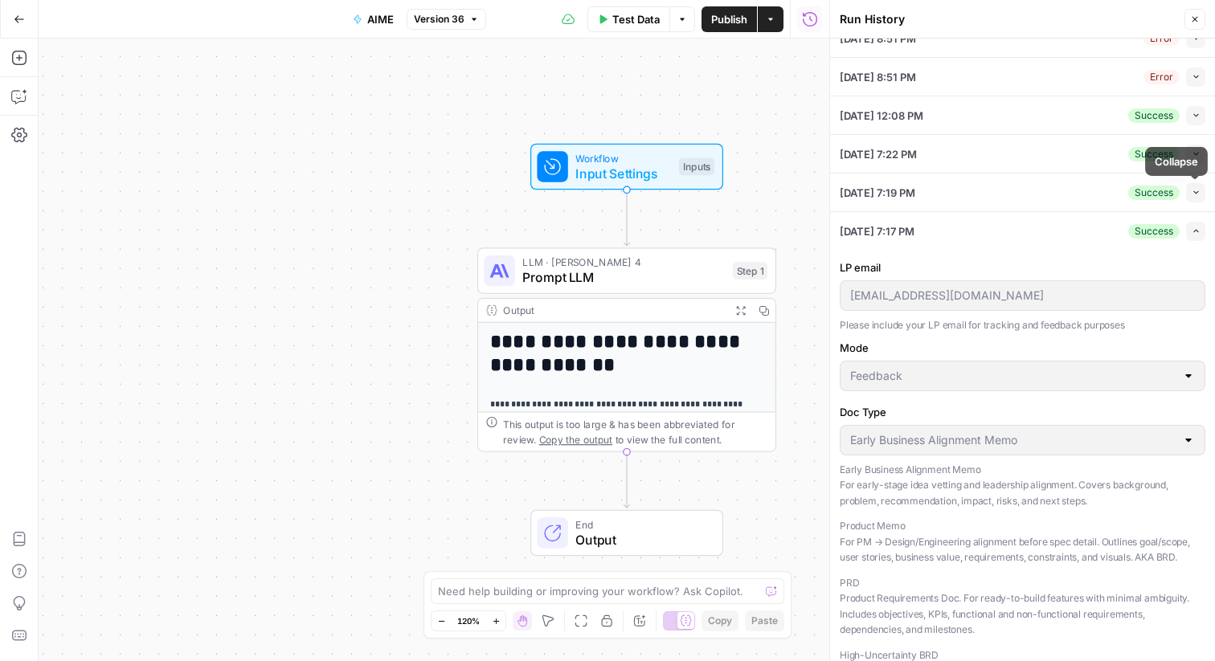
click at [1191, 193] on icon "button" at bounding box center [1195, 192] width 9 height 9
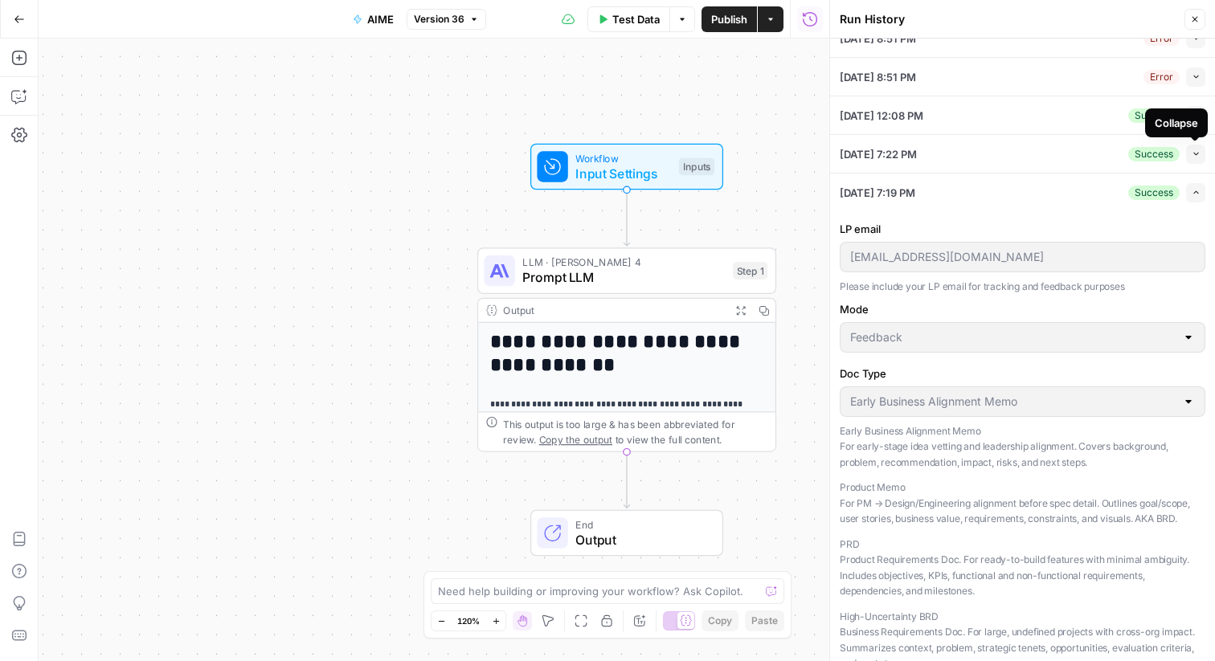
click at [1193, 149] on icon "button" at bounding box center [1195, 153] width 9 height 9
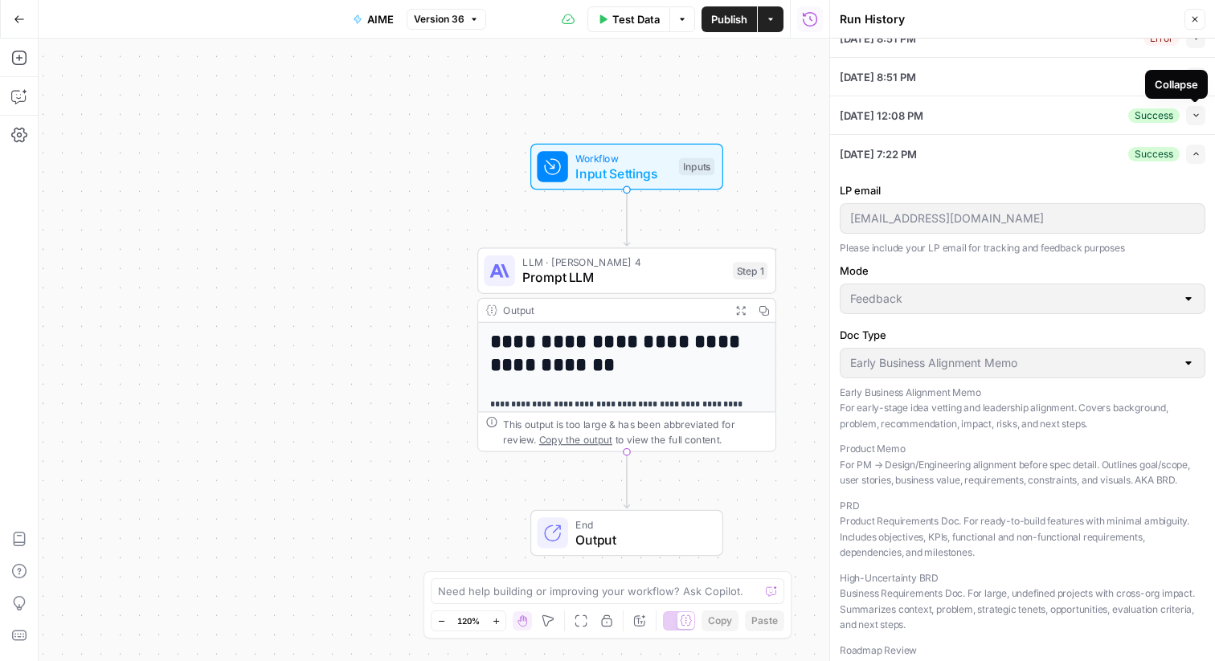
click at [1195, 114] on icon "button" at bounding box center [1195, 115] width 9 height 9
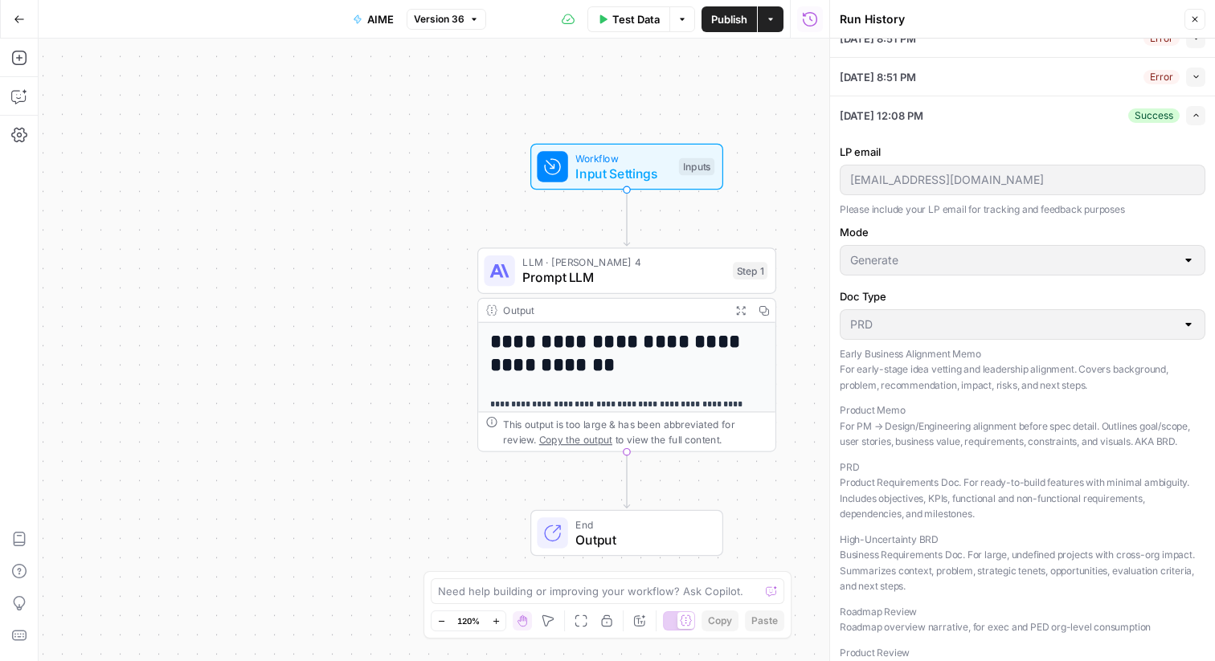
click at [1195, 79] on icon "button" at bounding box center [1195, 76] width 9 height 9
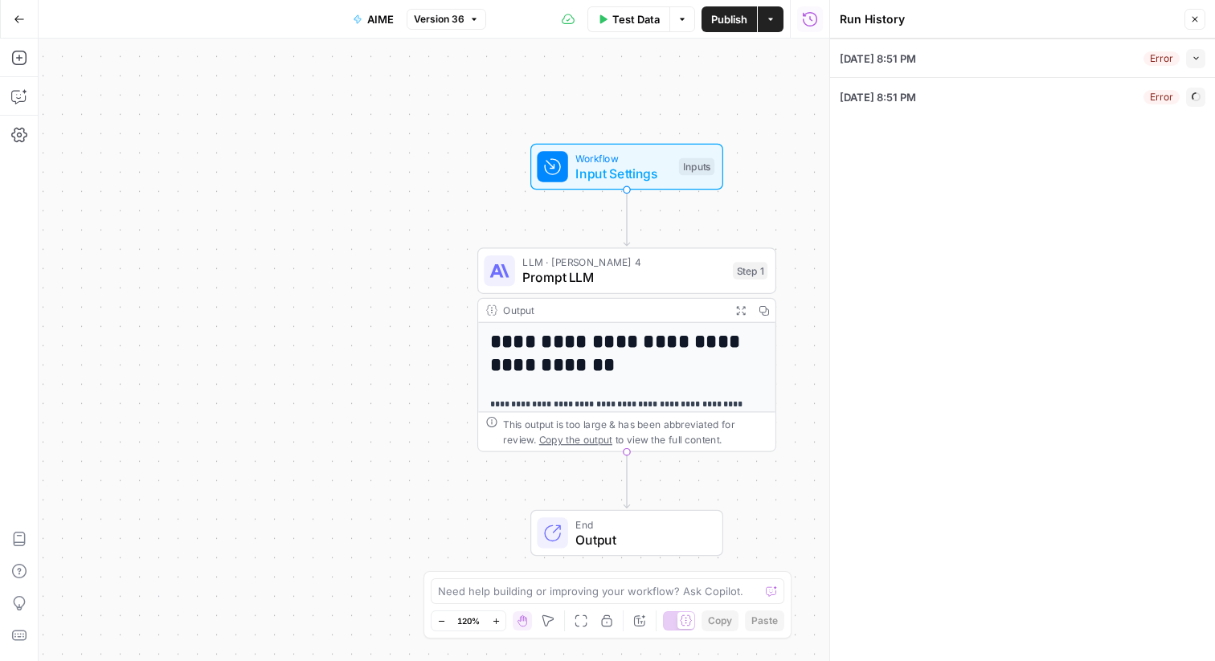
scroll to position [0, 0]
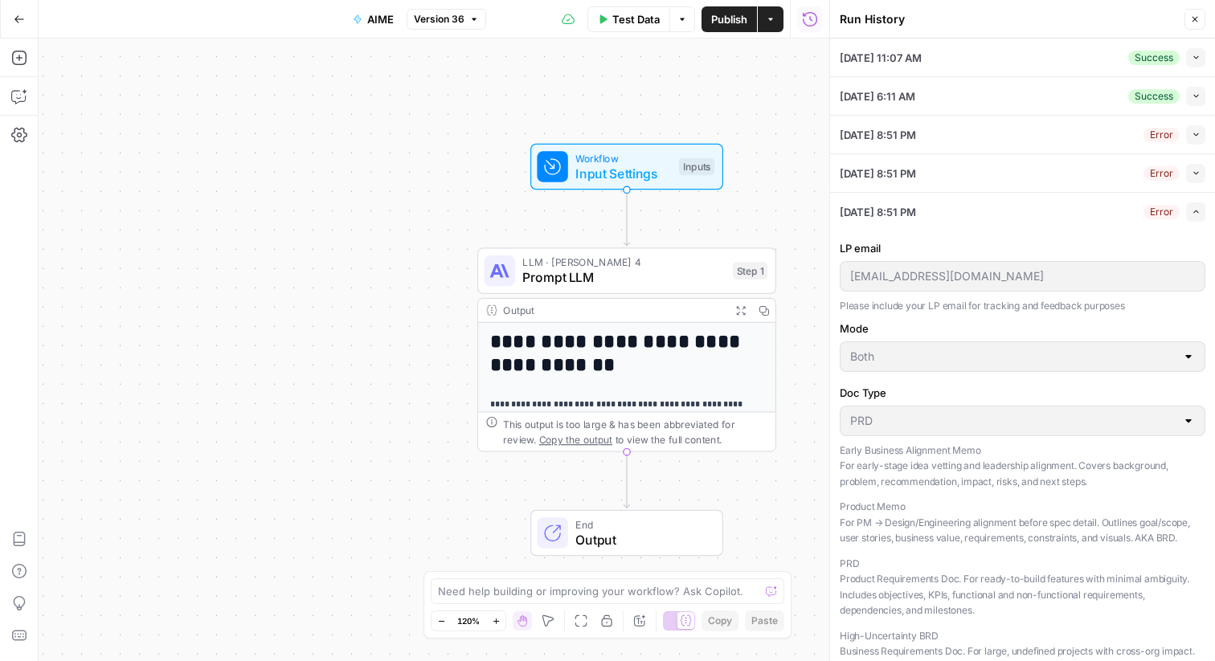
click at [1197, 97] on icon "button" at bounding box center [1195, 96] width 9 height 9
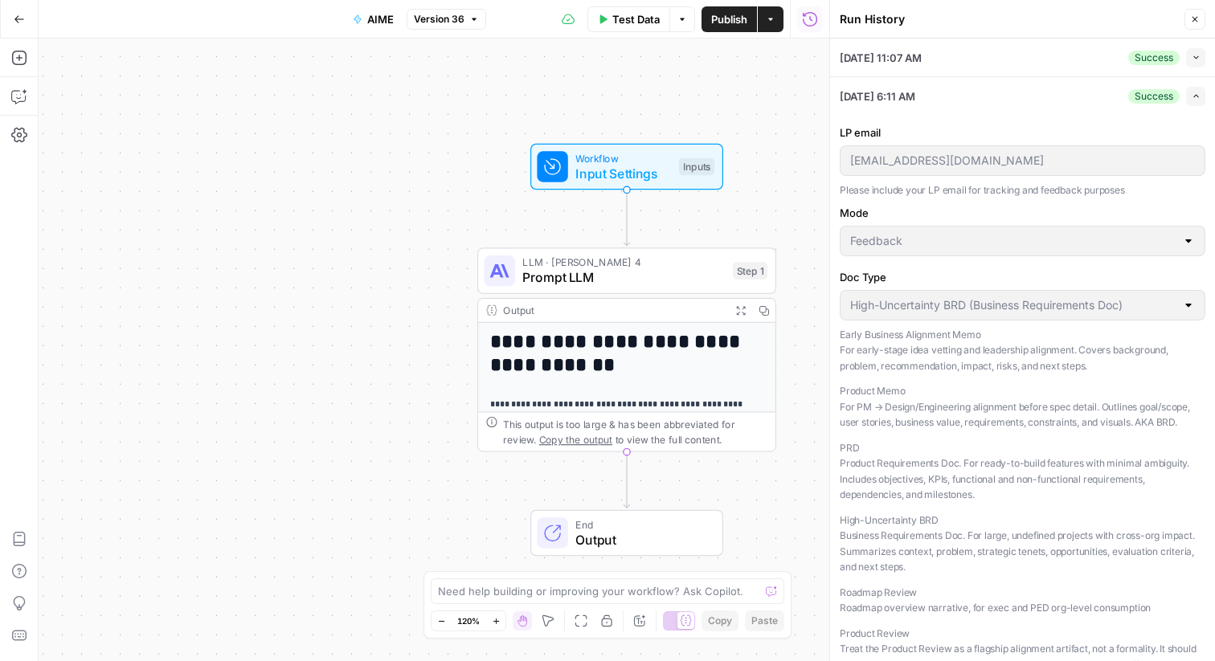
click at [1194, 95] on icon "button" at bounding box center [1195, 96] width 9 height 9
